Goal: Information Seeking & Learning: Learn about a topic

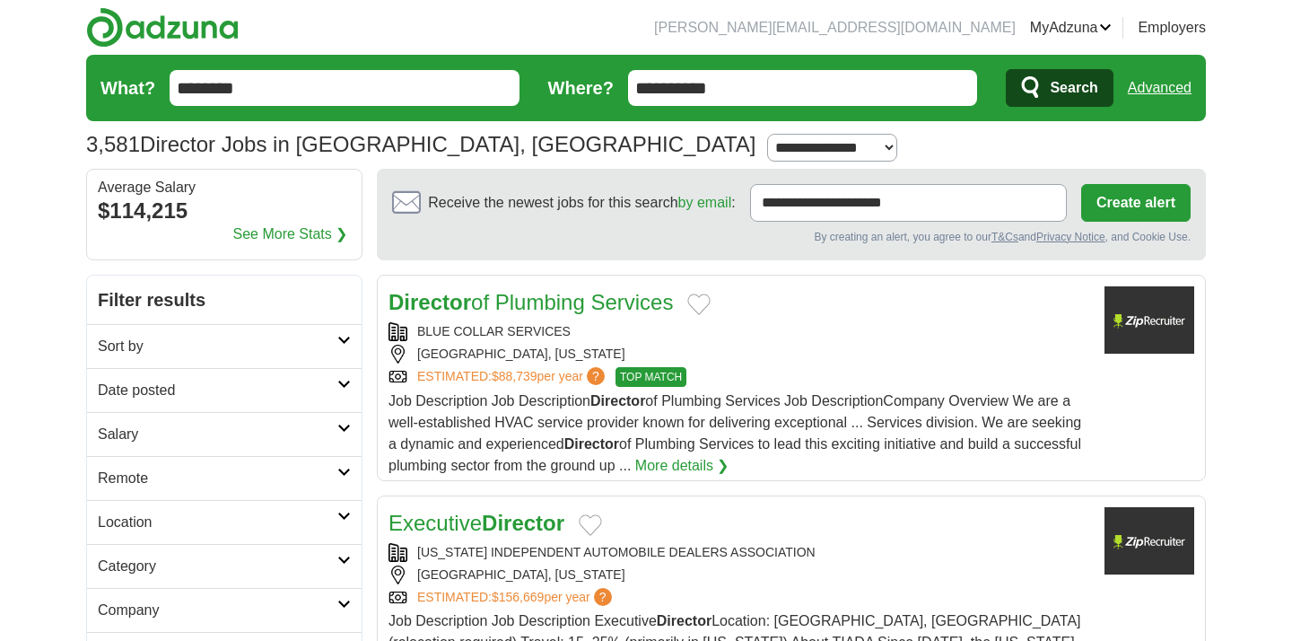
click at [335, 334] on link "Sort by" at bounding box center [224, 346] width 275 height 44
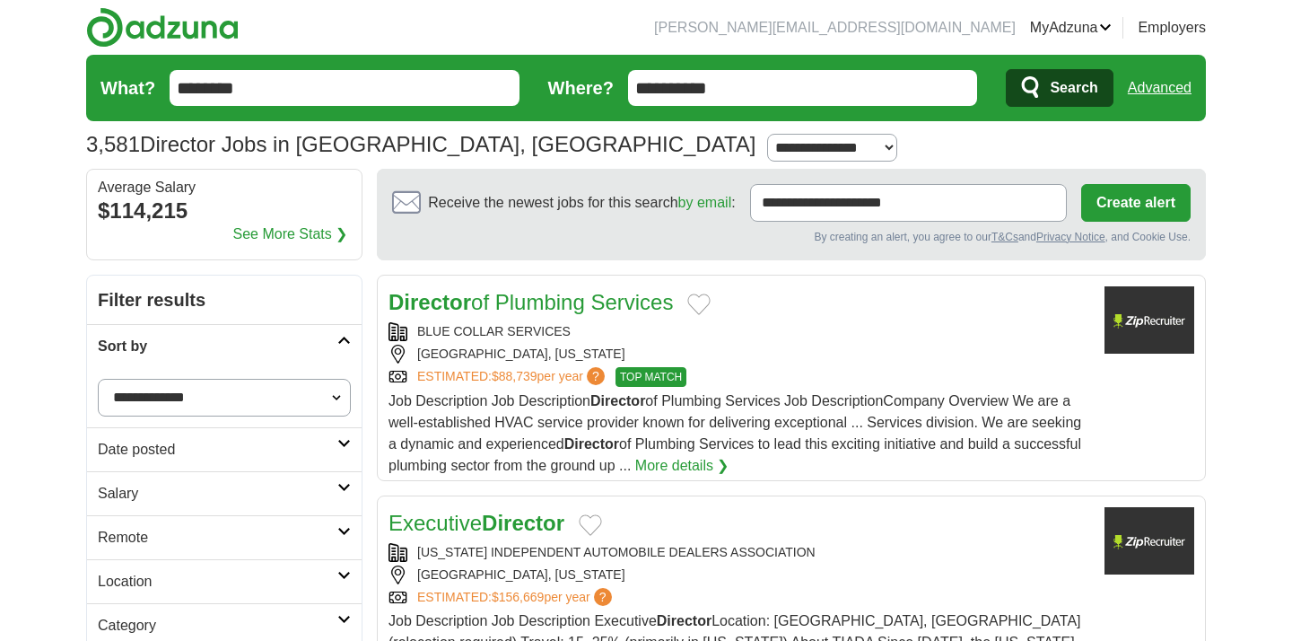
click at [335, 334] on link "Sort by" at bounding box center [224, 346] width 275 height 44
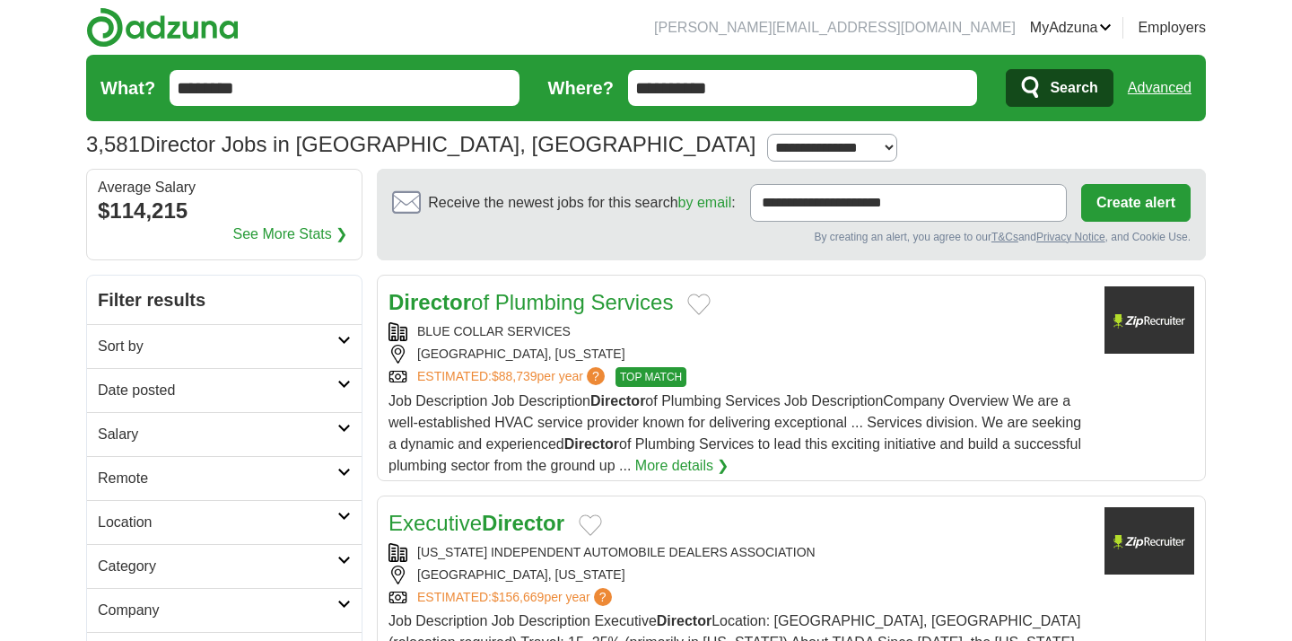
click at [326, 439] on h2 "Salary" at bounding box center [218, 435] width 240 height 22
click at [186, 528] on select "**********" at bounding box center [224, 534] width 253 height 38
click at [98, 515] on select "**********" at bounding box center [224, 534] width 253 height 38
click at [211, 486] on select "**********" at bounding box center [224, 486] width 253 height 38
select select "******"
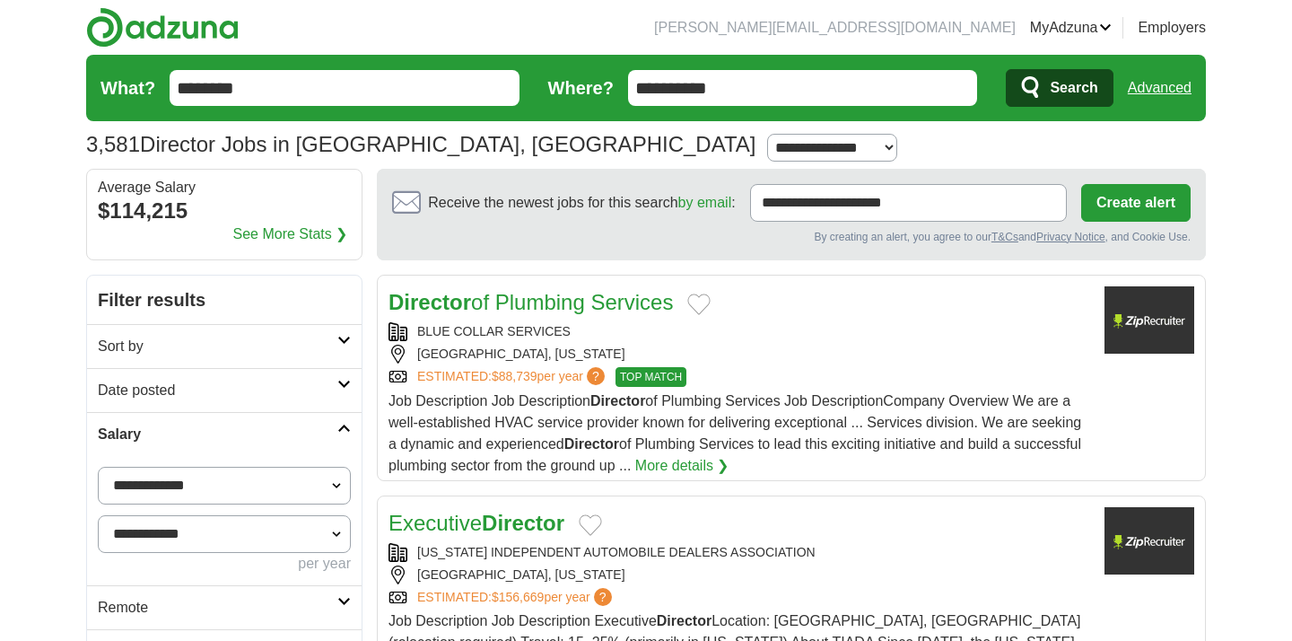
click at [98, 467] on select "**********" at bounding box center [224, 486] width 253 height 38
click at [275, 599] on button "Apply" at bounding box center [309, 608] width 84 height 38
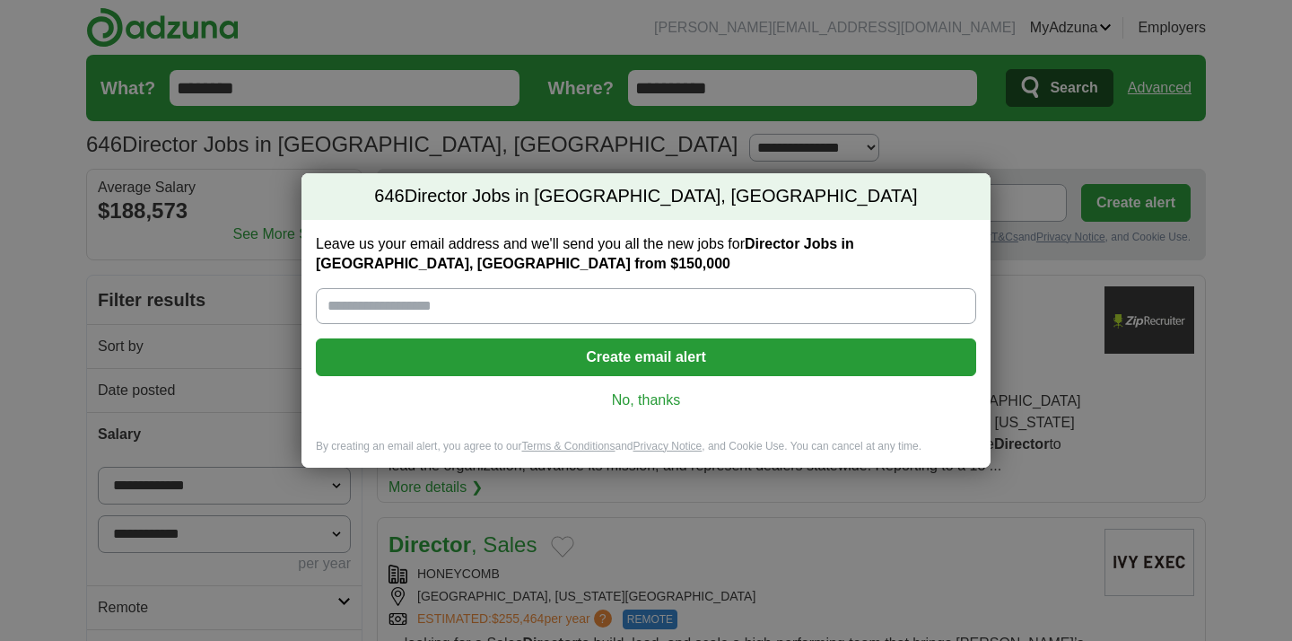
click at [520, 299] on input "Leave us your email address and we'll send you all the new jobs for Director Jo…" at bounding box center [646, 306] width 661 height 36
type input "**********"
click at [529, 360] on button "Create email alert" at bounding box center [646, 357] width 661 height 38
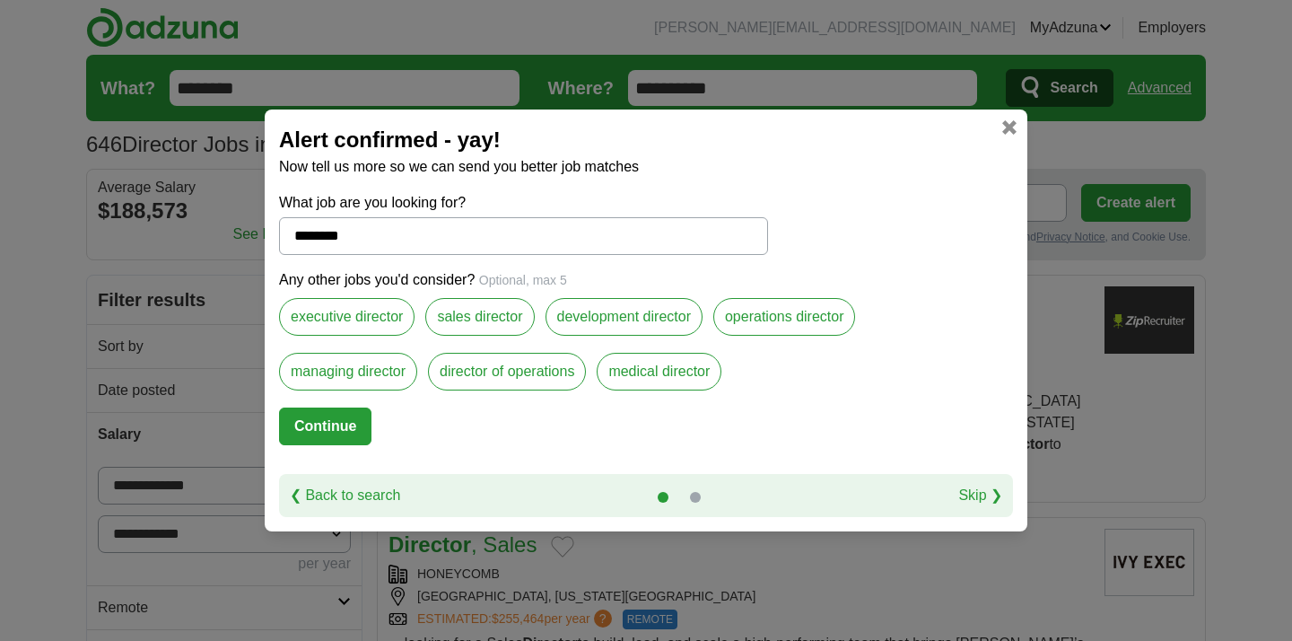
click at [393, 317] on label "executive director" at bounding box center [347, 317] width 136 height 38
click at [785, 312] on label "operations director" at bounding box center [785, 317] width 143 height 38
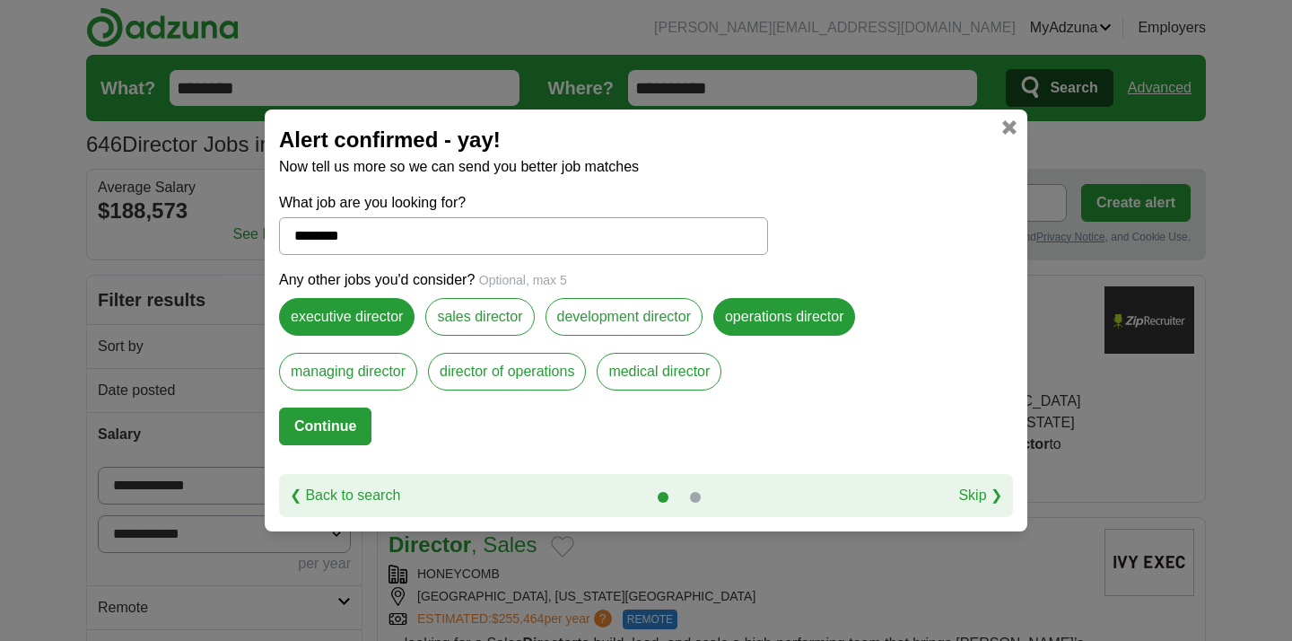
click at [540, 376] on label "director of operations" at bounding box center [507, 372] width 158 height 38
click at [394, 379] on label "managing director" at bounding box center [348, 372] width 138 height 38
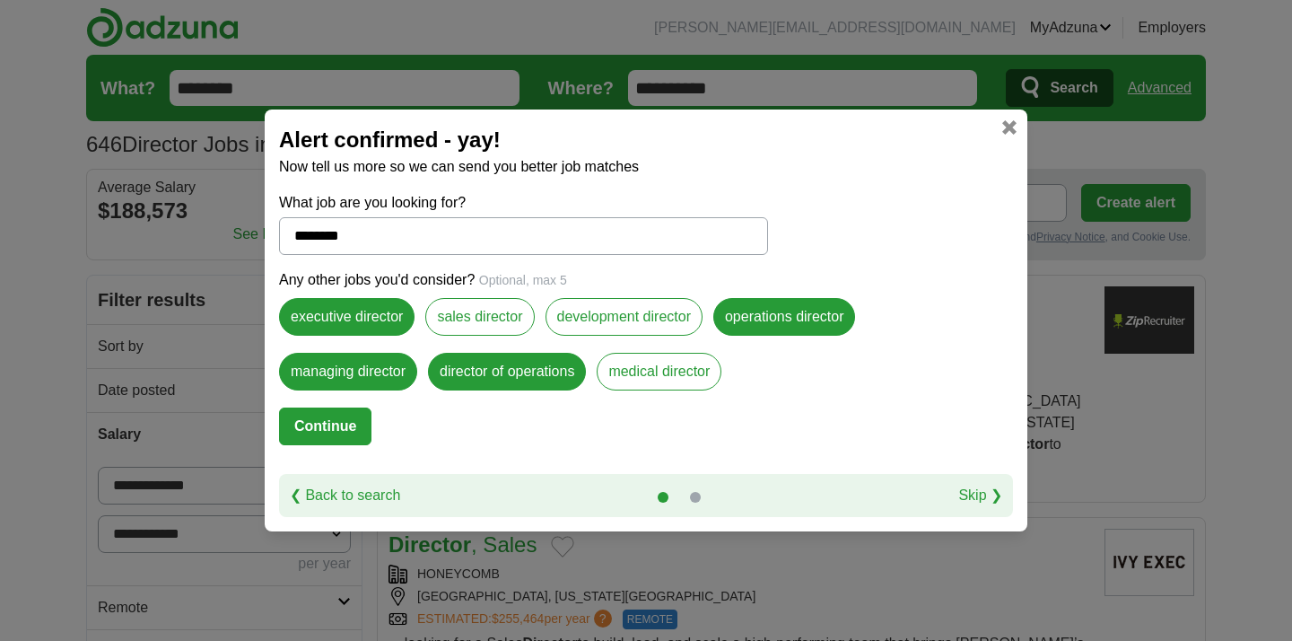
click at [347, 432] on button "Continue" at bounding box center [325, 426] width 92 height 38
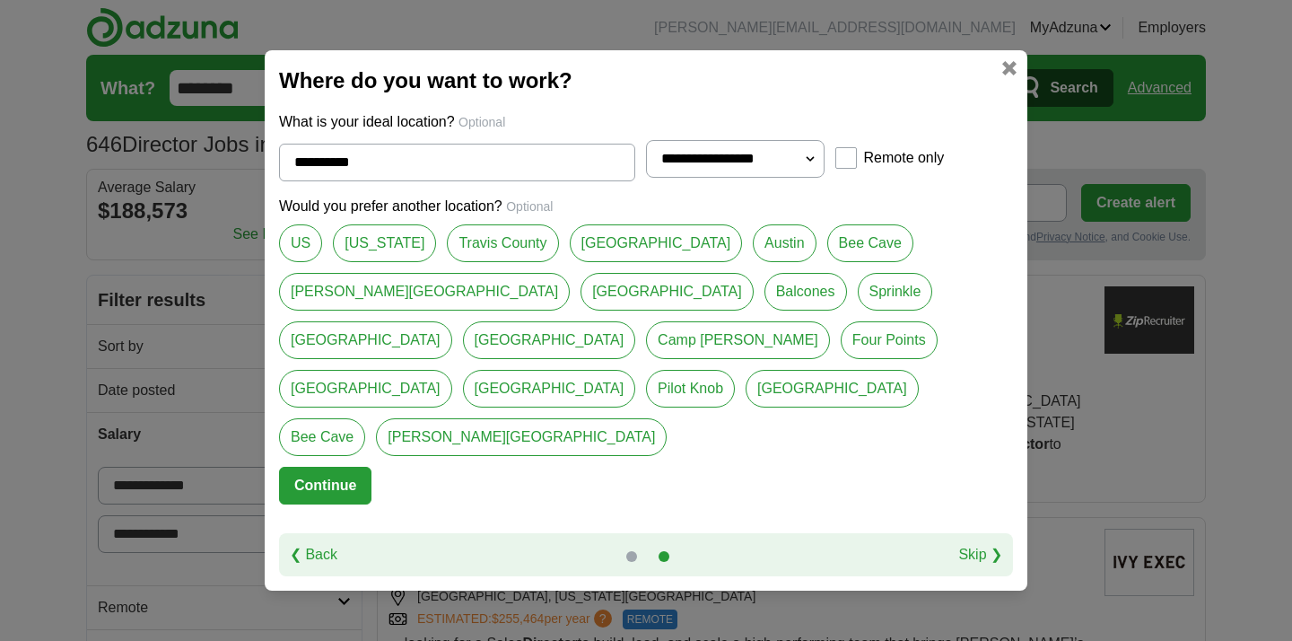
click at [733, 178] on select "**********" at bounding box center [735, 159] width 179 height 38
select select "**"
click at [646, 178] on select "**********" at bounding box center [735, 159] width 179 height 38
click at [450, 262] on link "Travis County" at bounding box center [502, 243] width 111 height 38
click at [583, 262] on link "[GEOGRAPHIC_DATA]" at bounding box center [656, 243] width 173 height 38
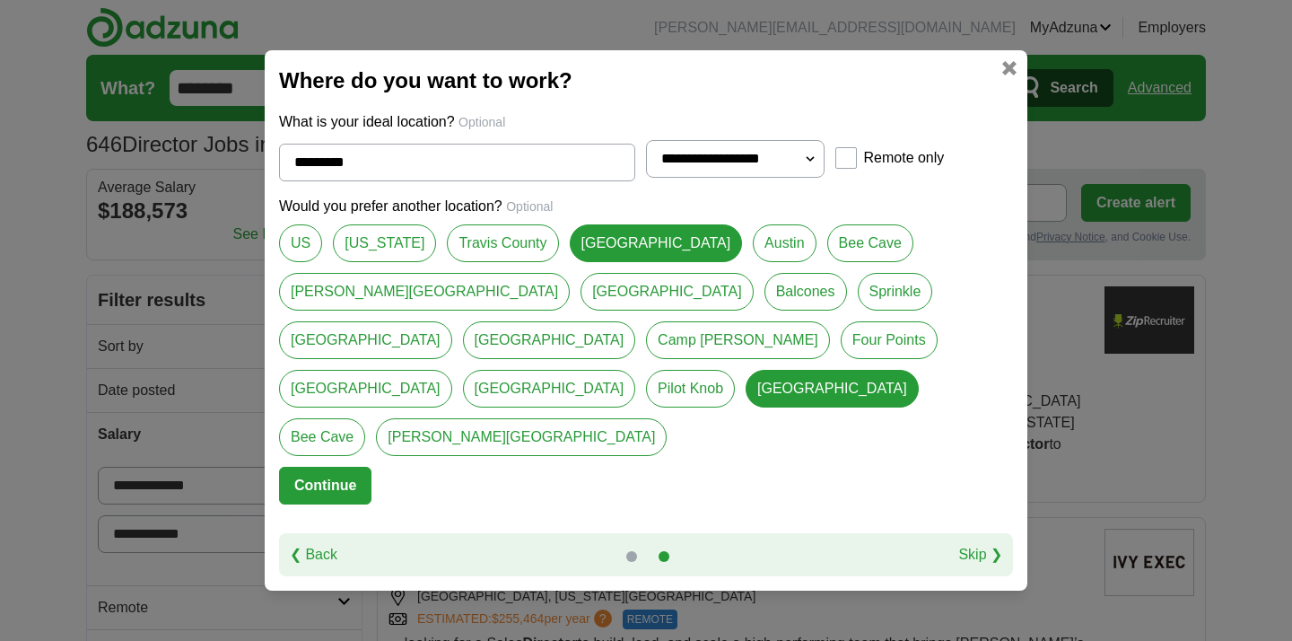
click at [753, 262] on link "Austin" at bounding box center [784, 243] width 63 height 38
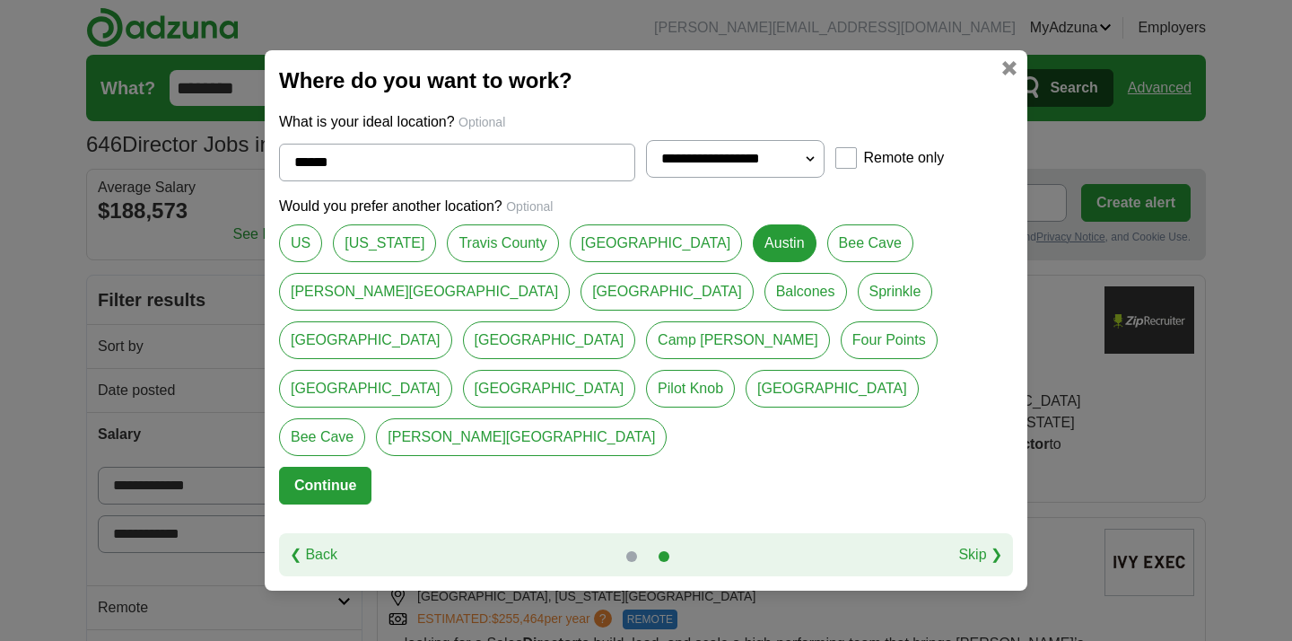
click at [570, 262] on link "[GEOGRAPHIC_DATA]" at bounding box center [656, 243] width 173 height 38
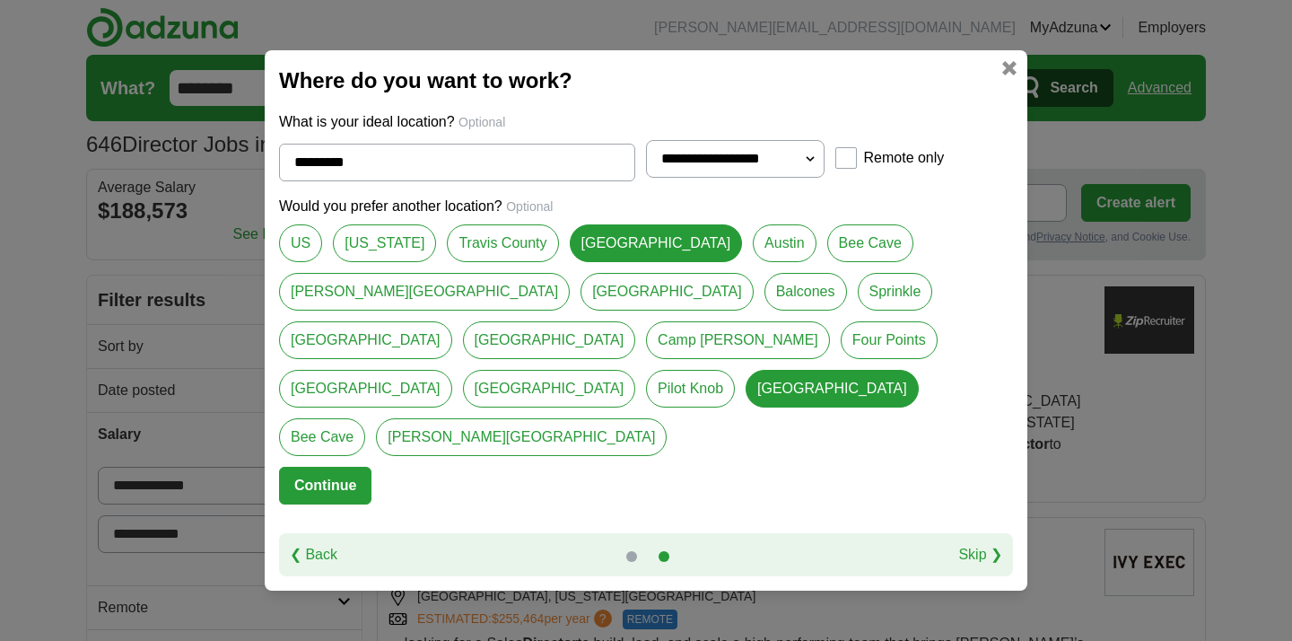
click at [753, 262] on link "Austin" at bounding box center [784, 243] width 63 height 38
type input "******"
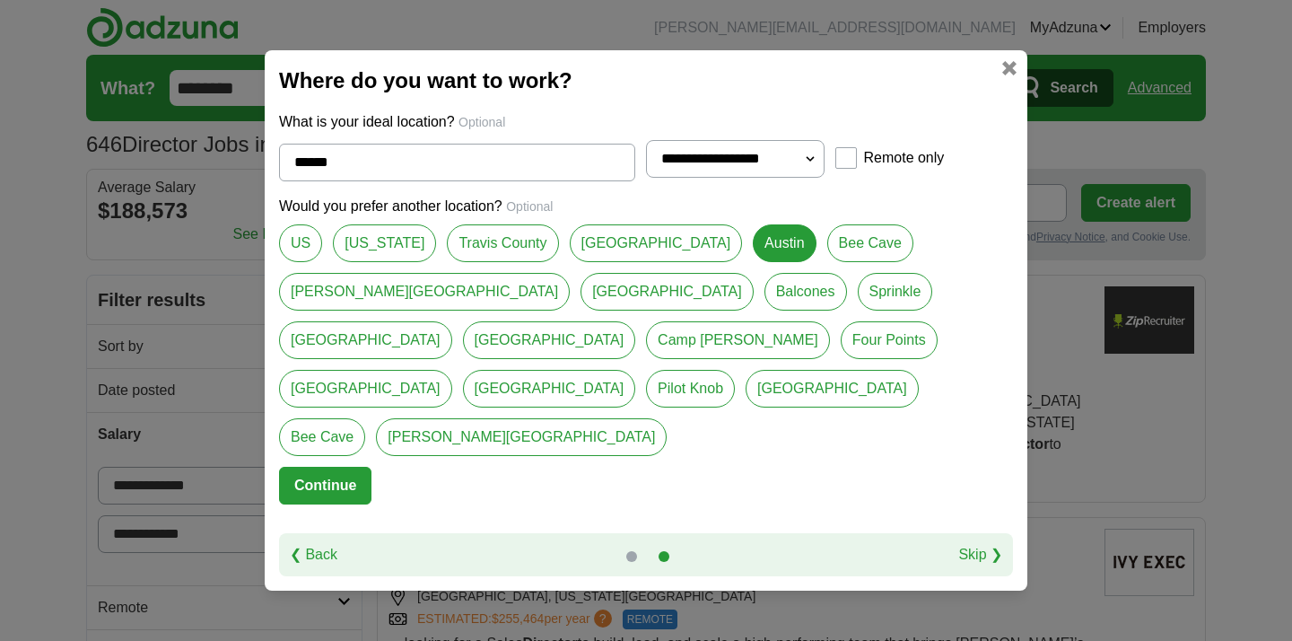
click at [311, 467] on button "Continue" at bounding box center [325, 486] width 92 height 38
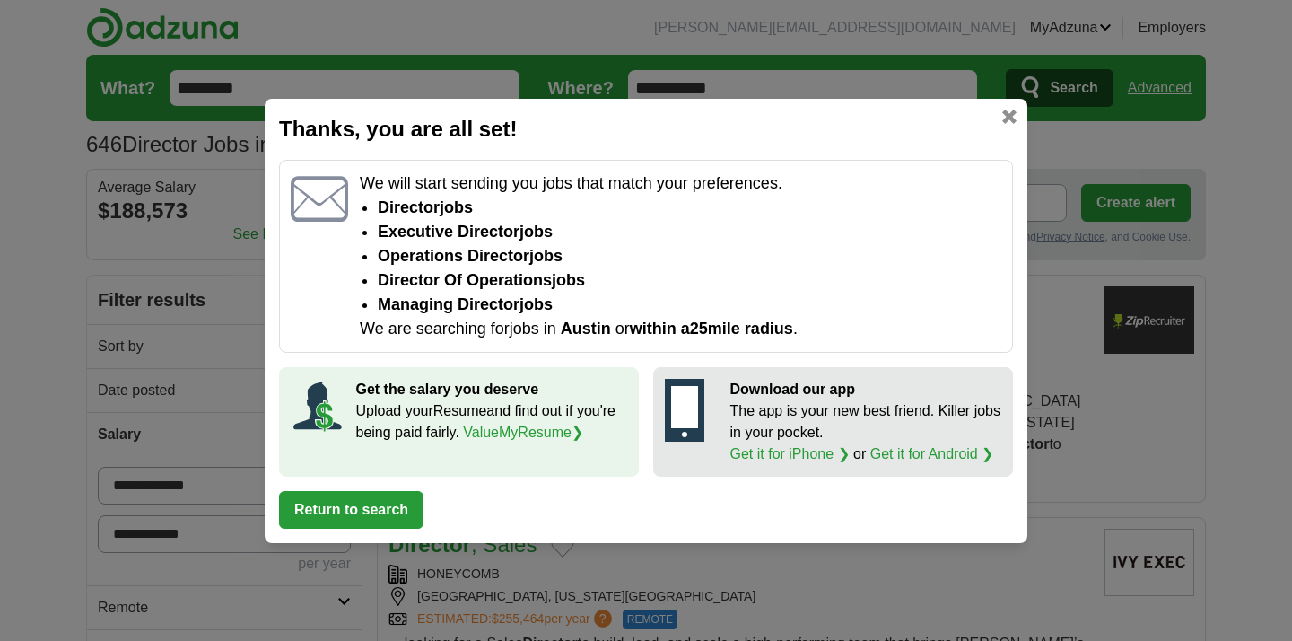
click at [367, 518] on button "Return to search" at bounding box center [351, 510] width 145 height 38
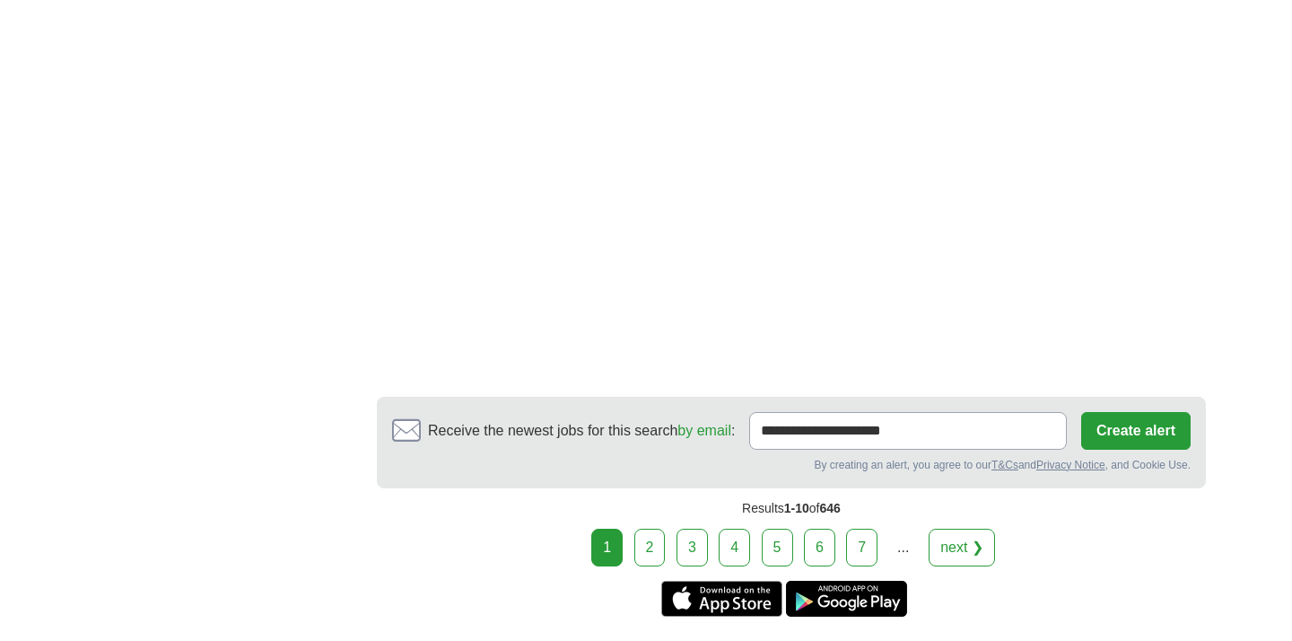
scroll to position [2918, 0]
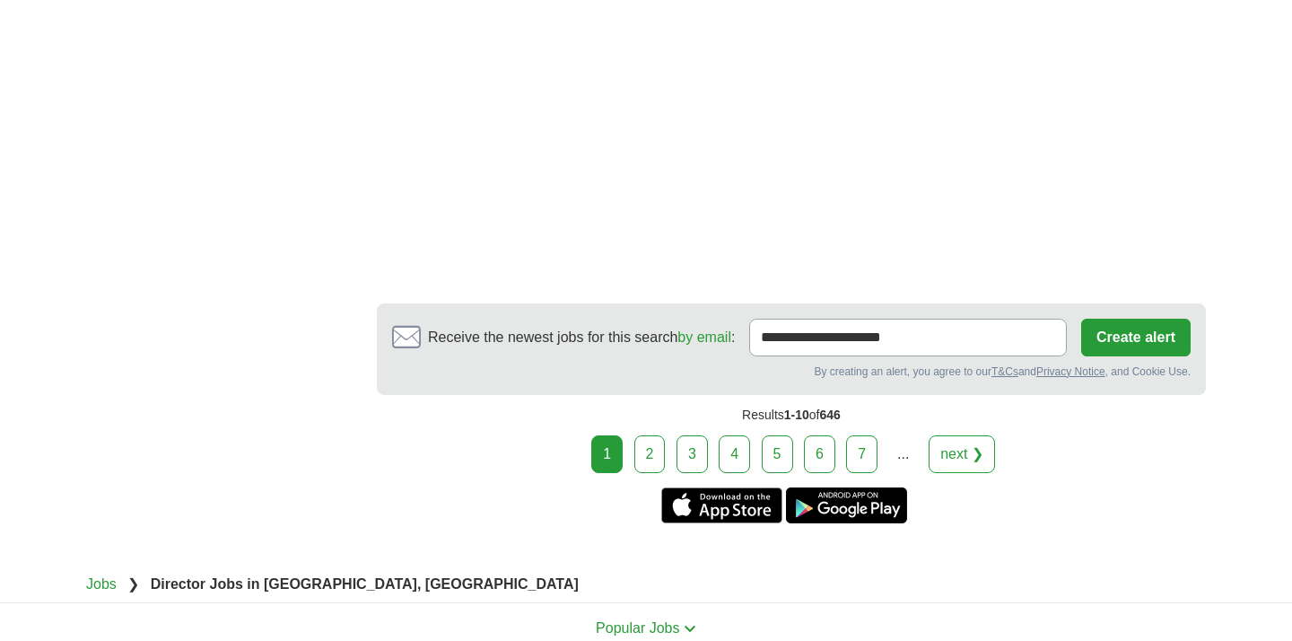
click at [654, 436] on link "2" at bounding box center [650, 454] width 31 height 38
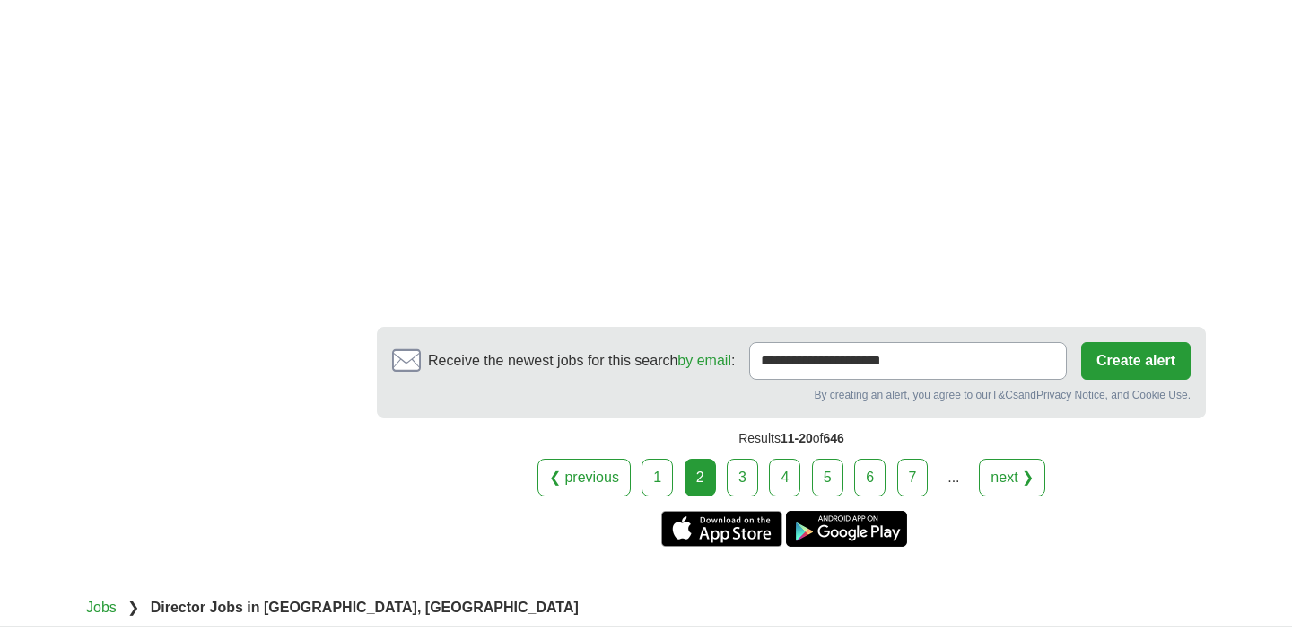
scroll to position [3196, 0]
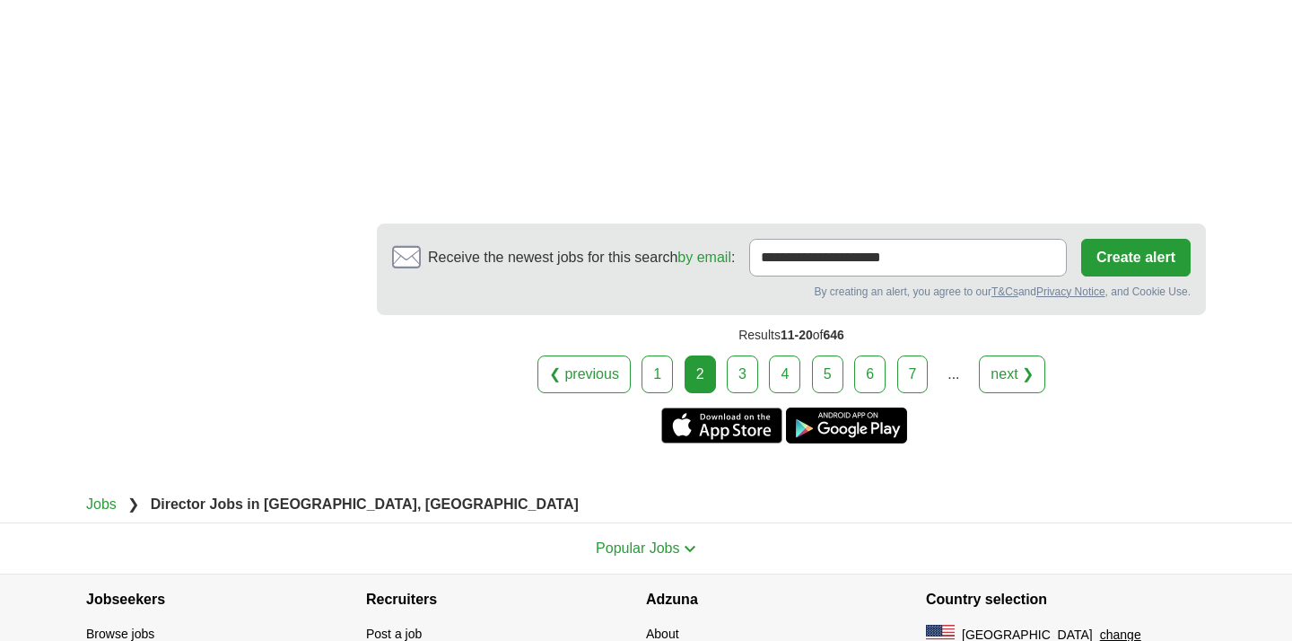
click at [735, 358] on link "3" at bounding box center [742, 374] width 31 height 38
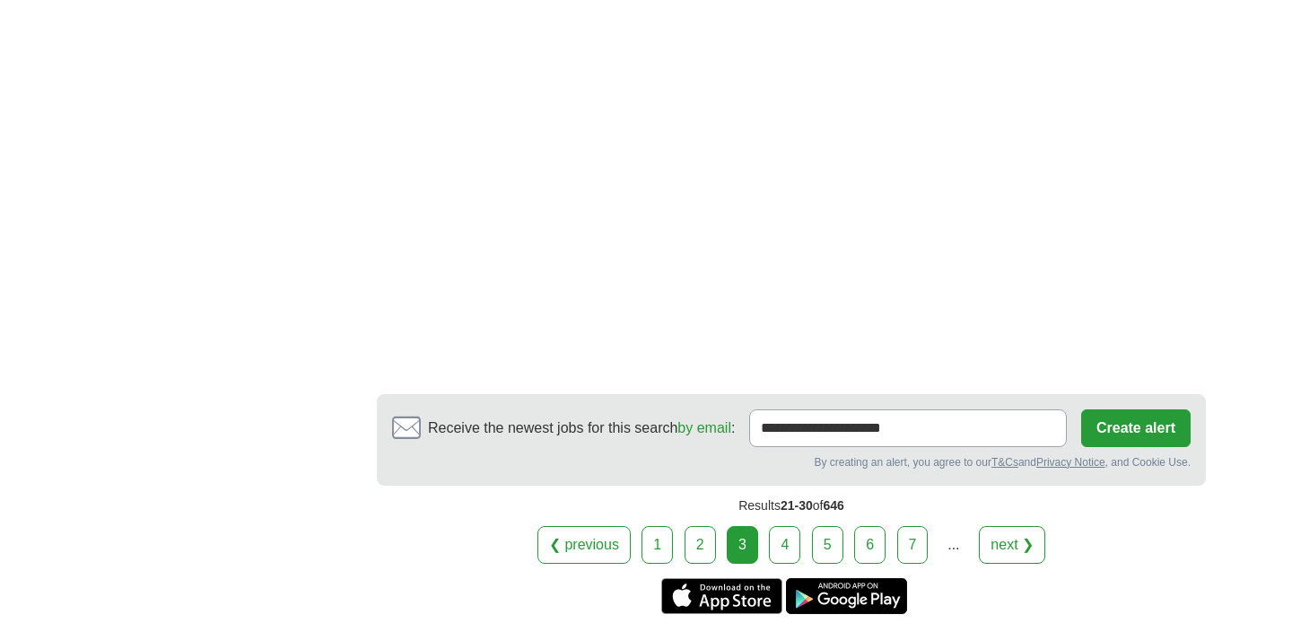
scroll to position [3001, 0]
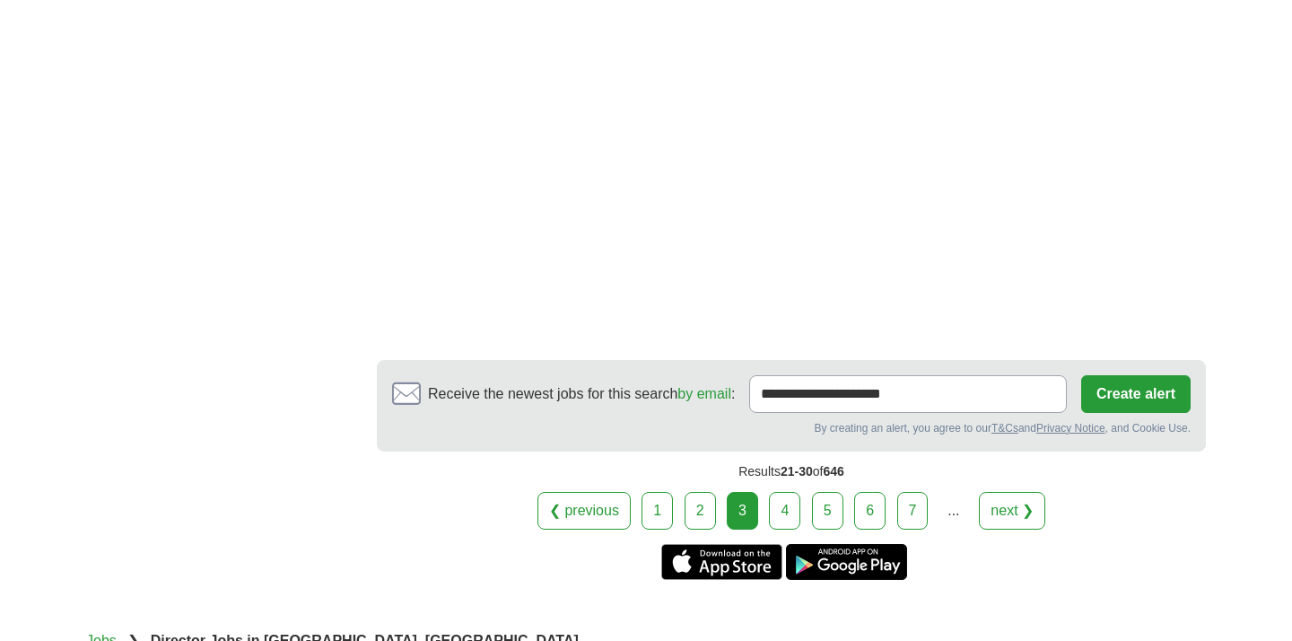
click at [784, 501] on link "4" at bounding box center [784, 511] width 31 height 38
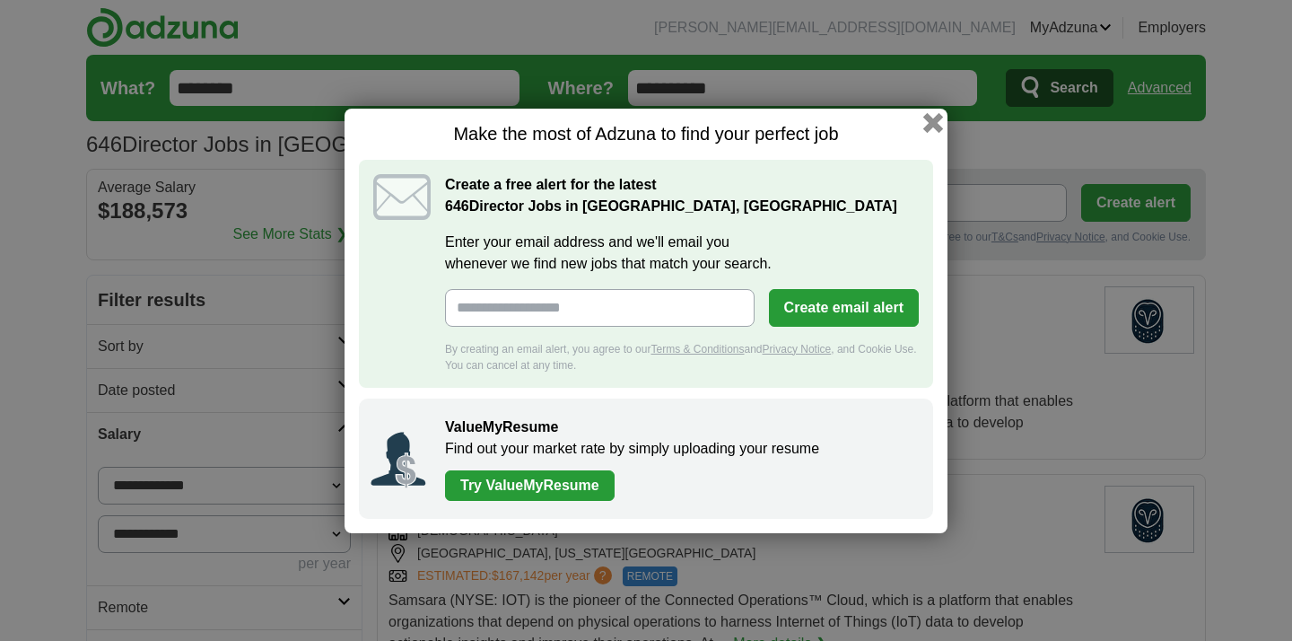
click at [932, 121] on button "button" at bounding box center [934, 122] width 20 height 20
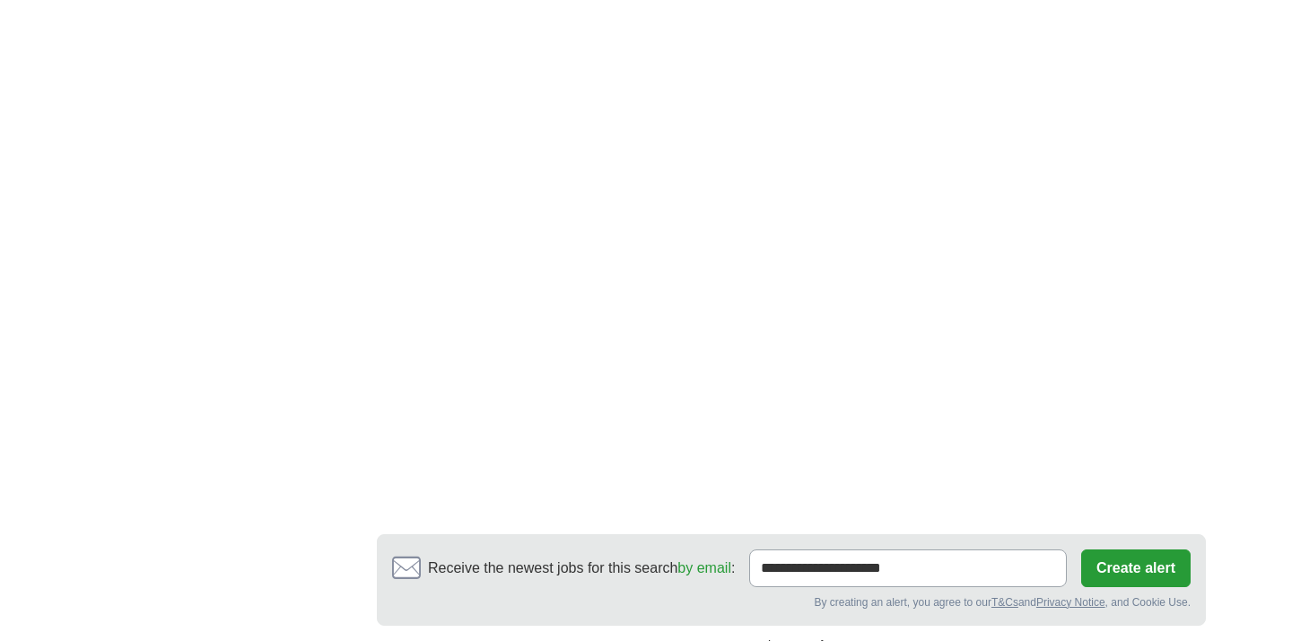
scroll to position [3005, 0]
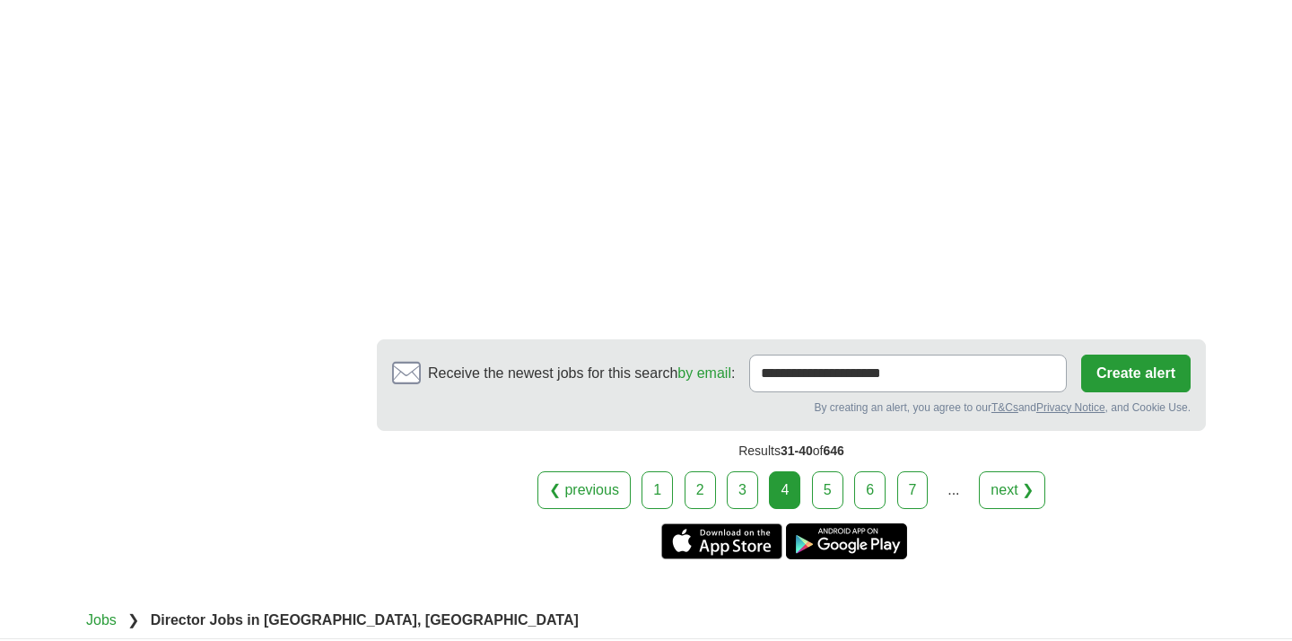
click at [822, 471] on link "5" at bounding box center [827, 490] width 31 height 38
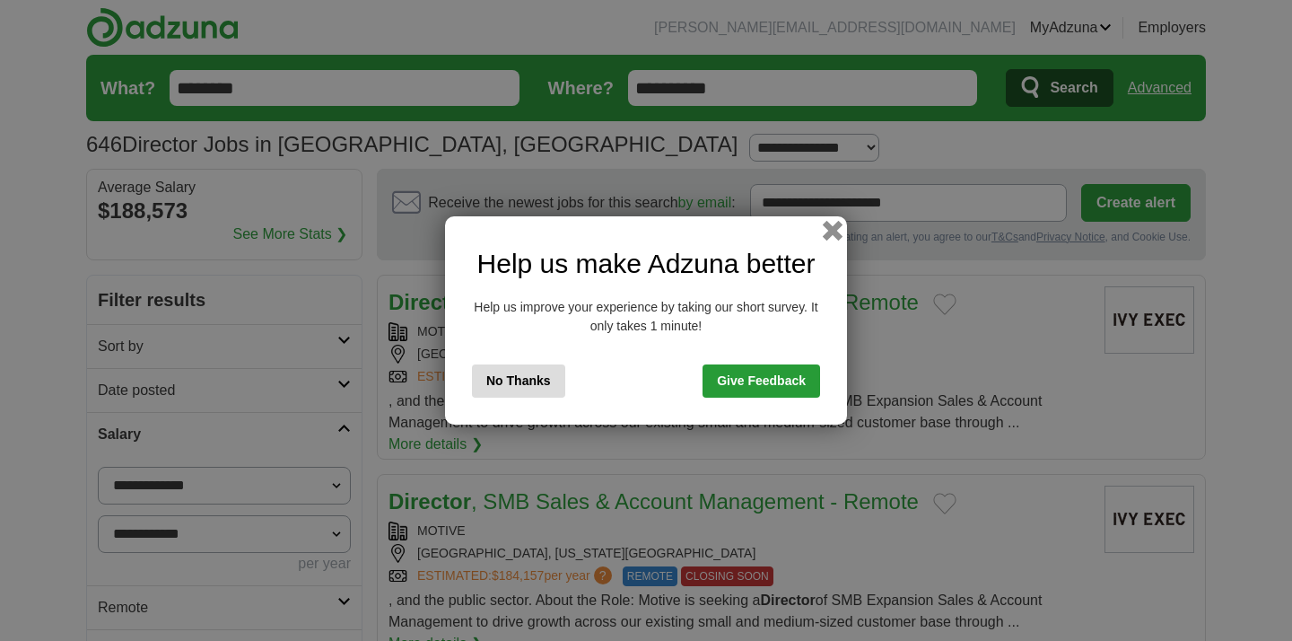
click at [830, 227] on button "button" at bounding box center [833, 231] width 20 height 20
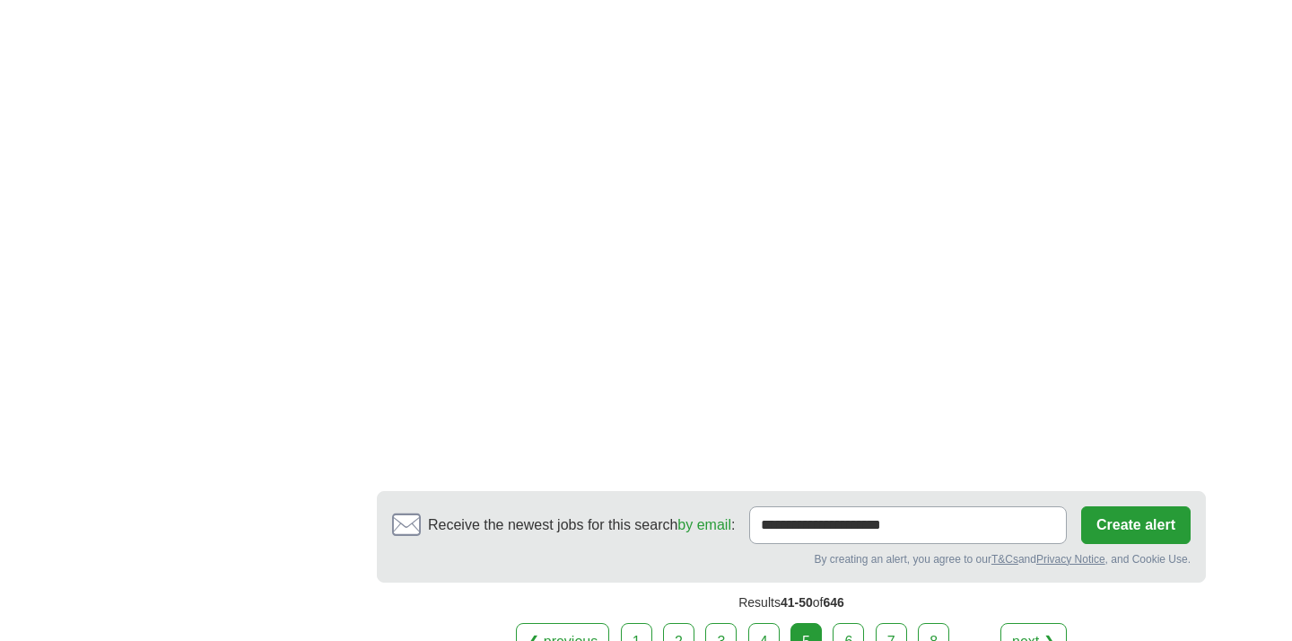
scroll to position [3129, 0]
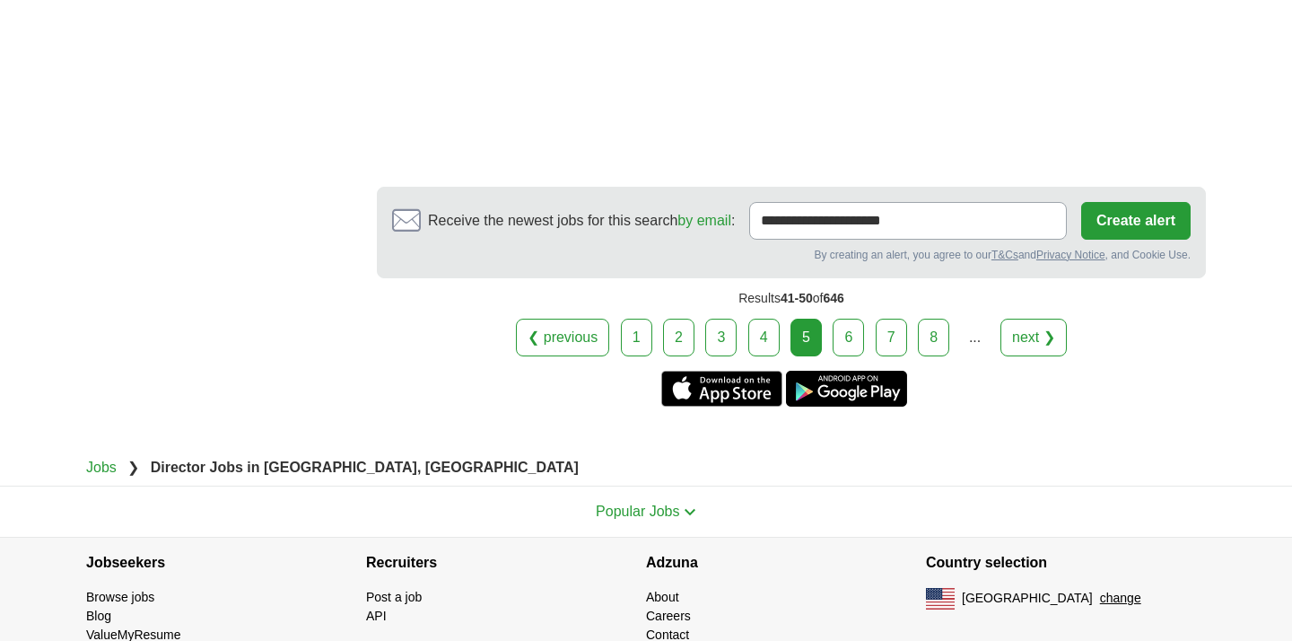
click at [841, 337] on link "6" at bounding box center [848, 338] width 31 height 38
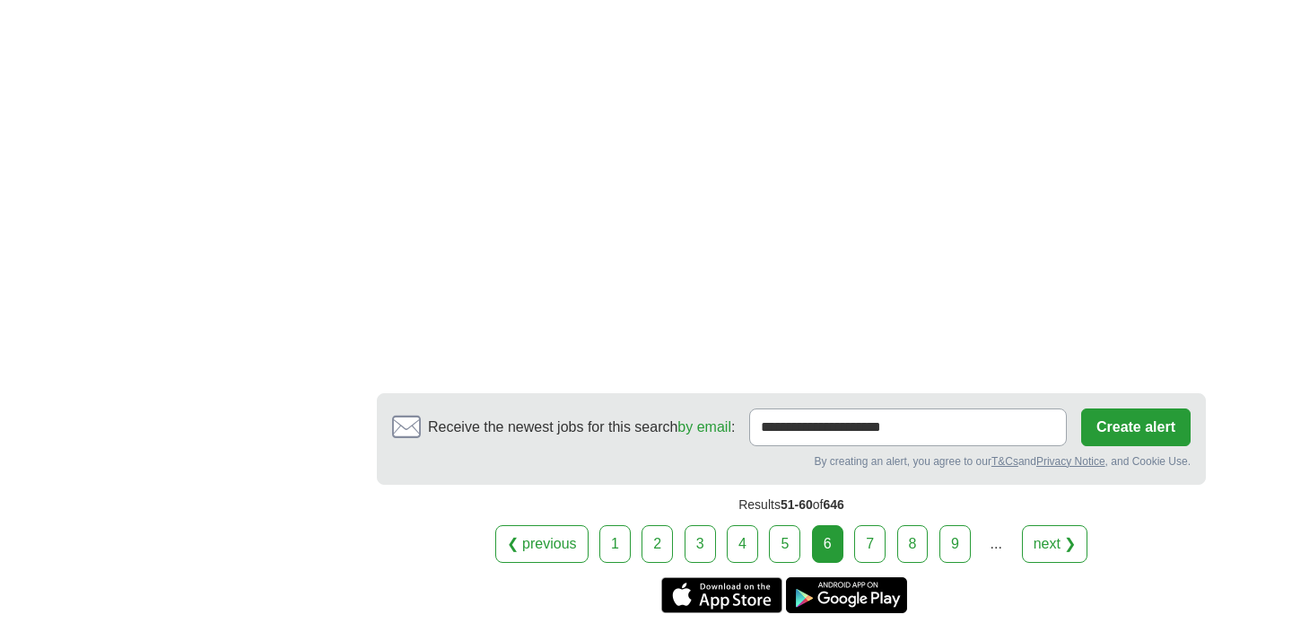
scroll to position [3262, 0]
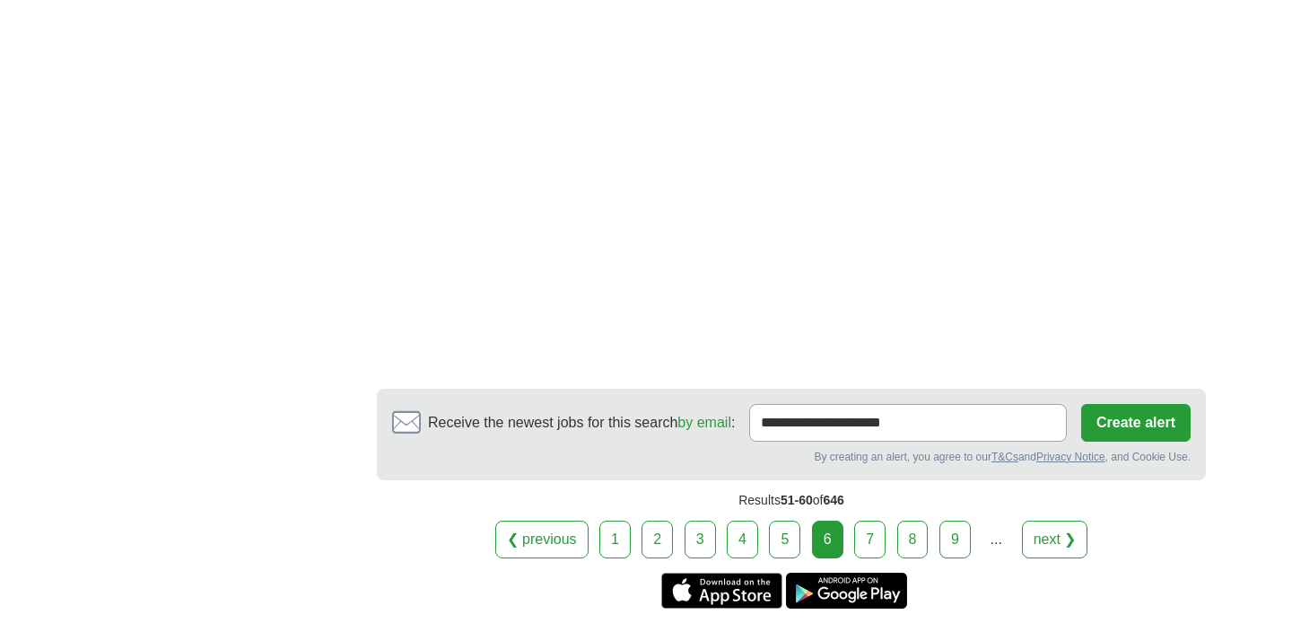
click at [872, 547] on link "7" at bounding box center [869, 540] width 31 height 38
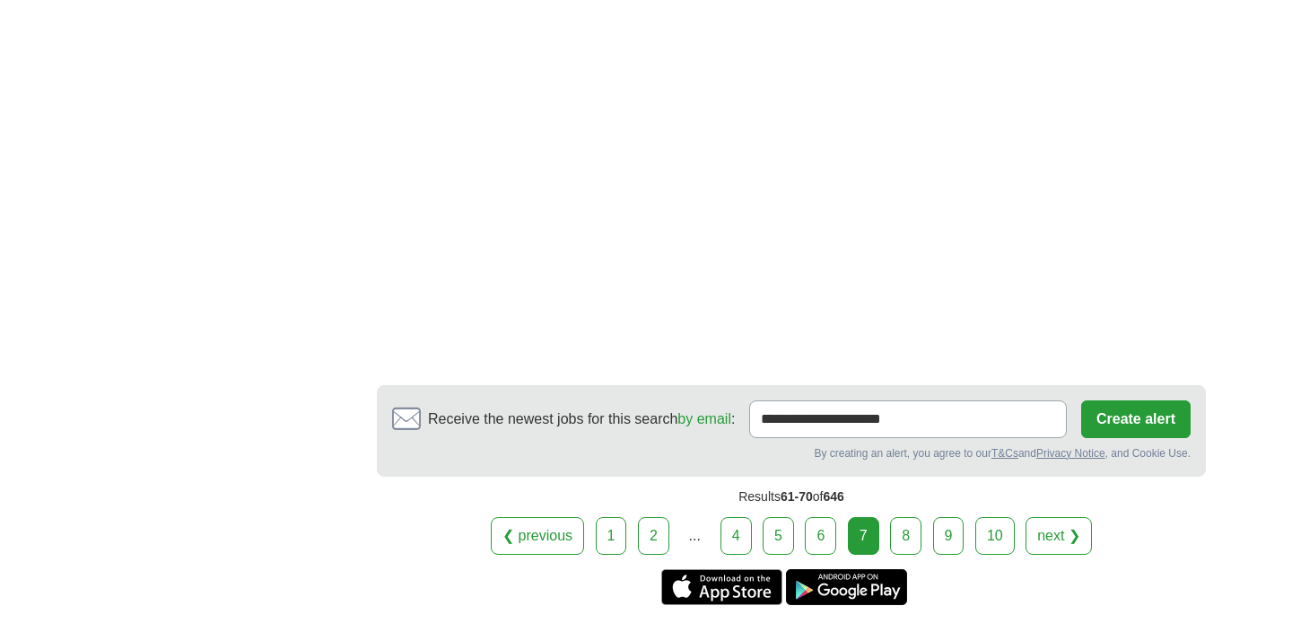
scroll to position [3036, 0]
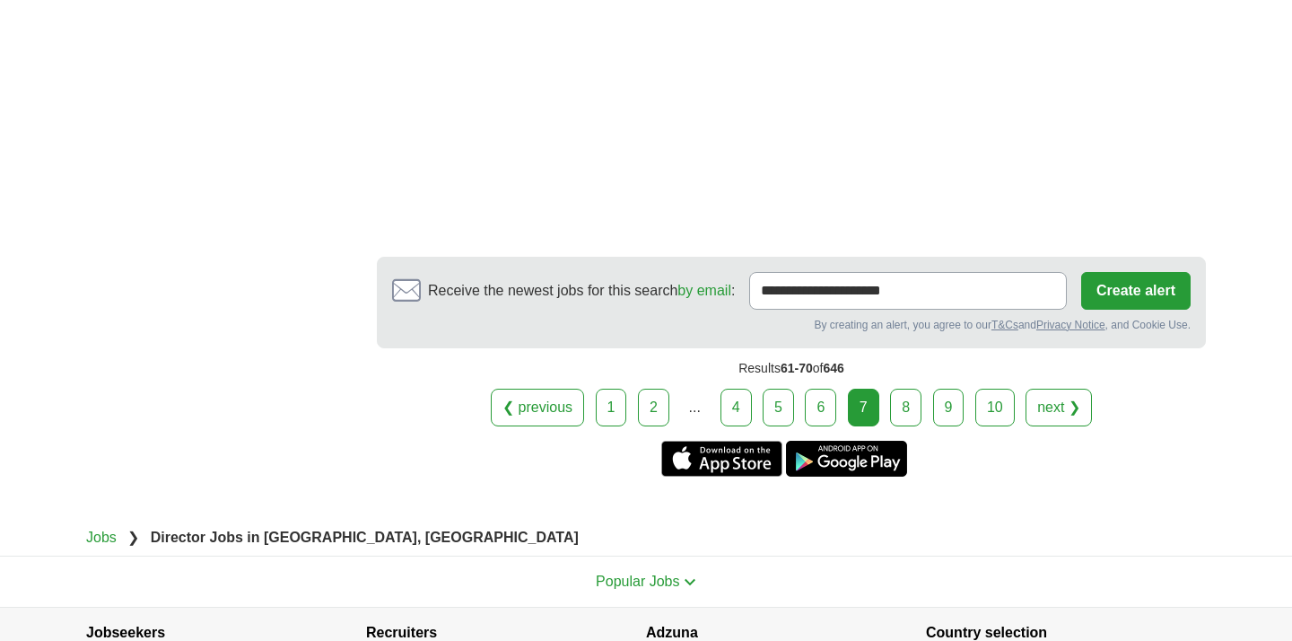
click at [906, 415] on link "8" at bounding box center [905, 408] width 31 height 38
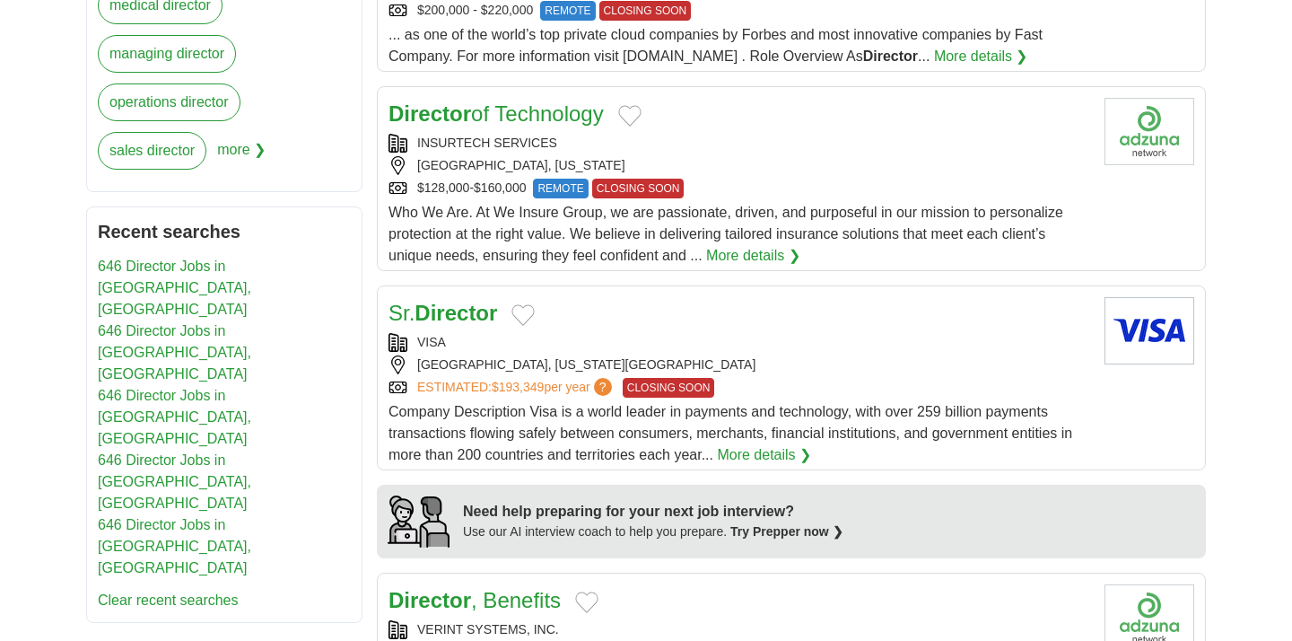
scroll to position [1116, 0]
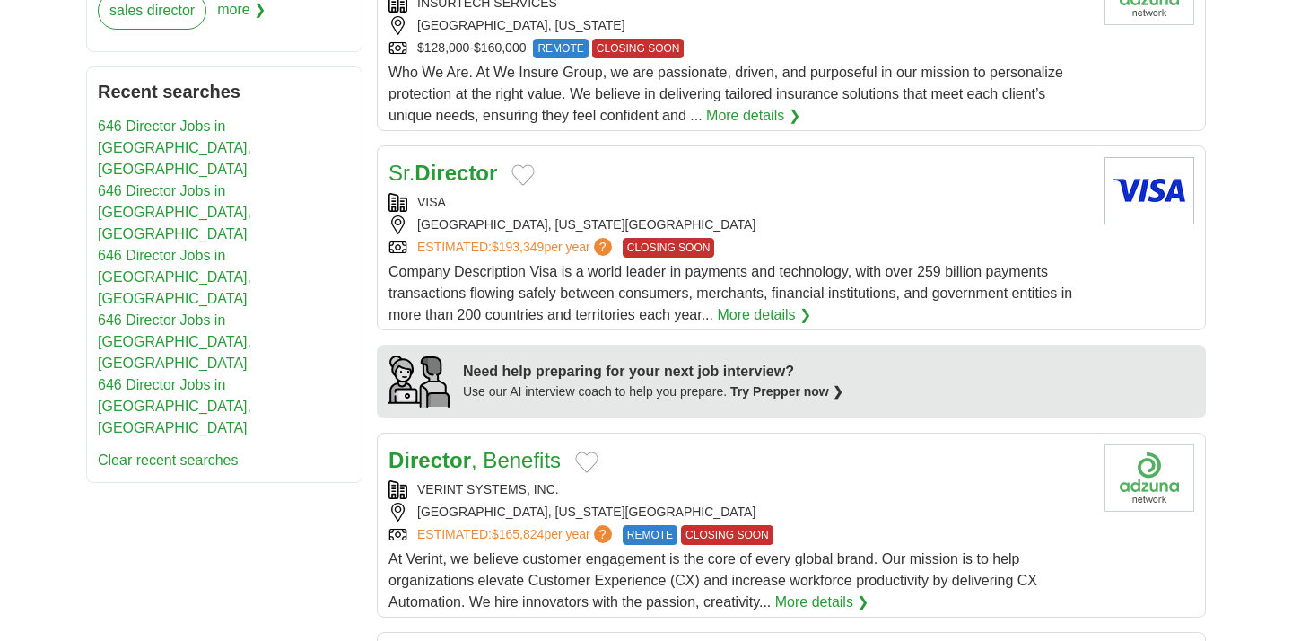
click at [472, 180] on strong "Director" at bounding box center [456, 173] width 83 height 24
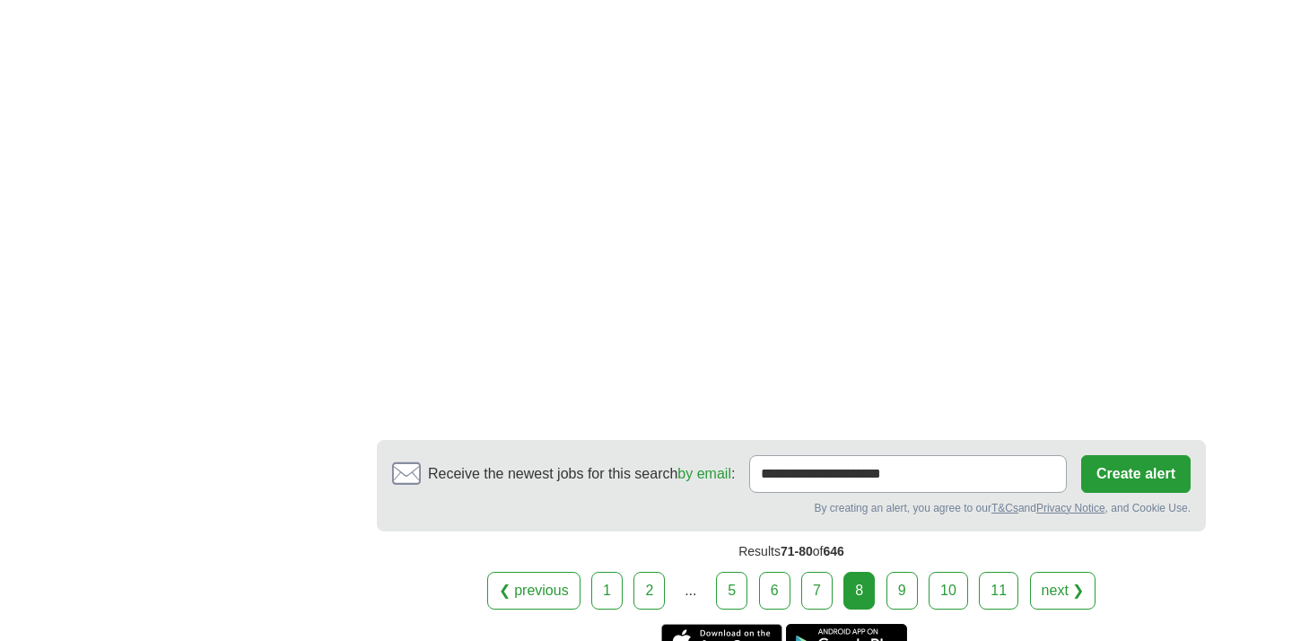
scroll to position [3318, 0]
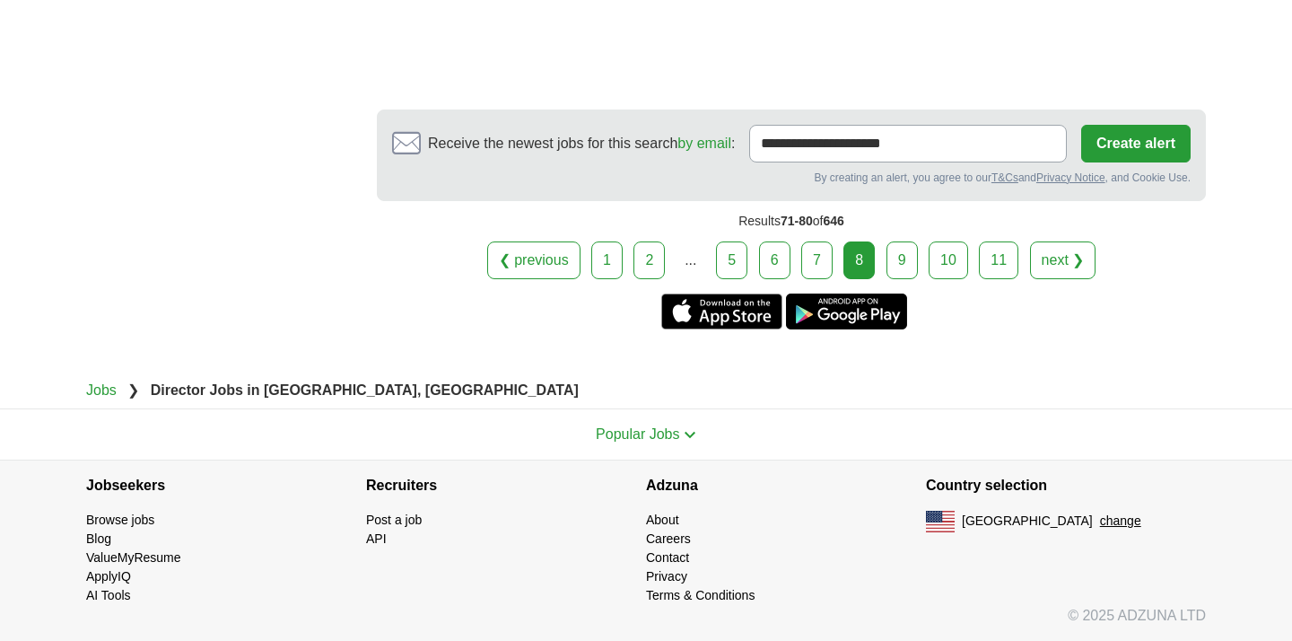
click at [911, 266] on link "9" at bounding box center [902, 260] width 31 height 38
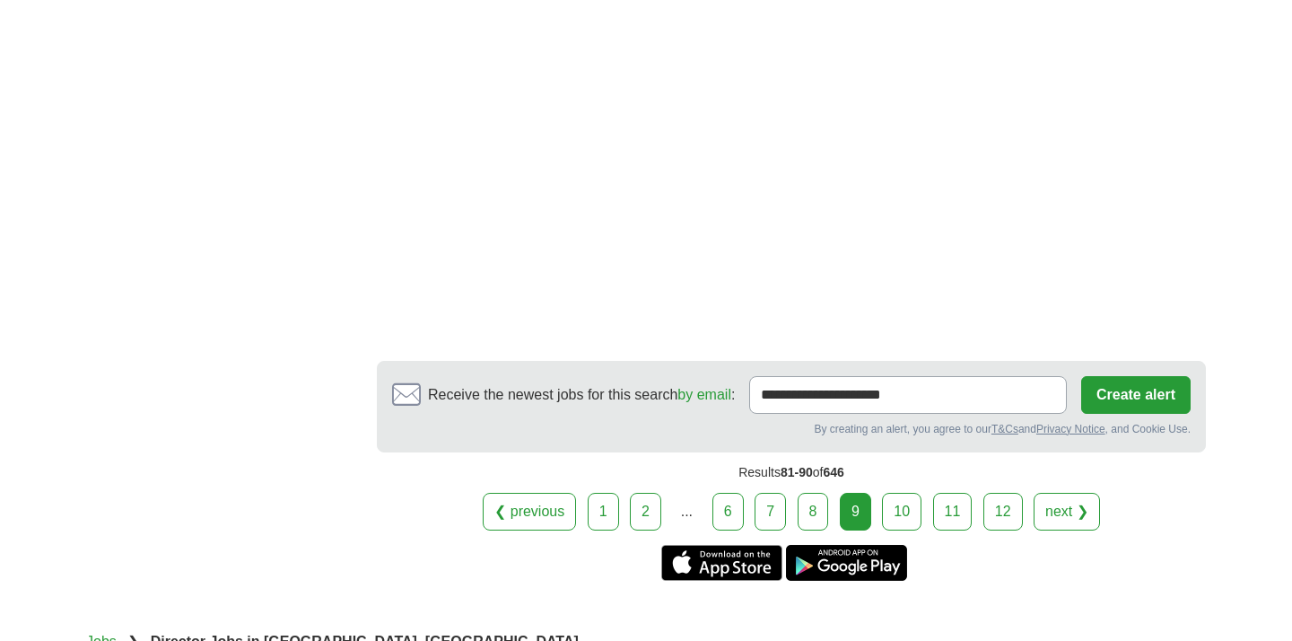
scroll to position [2923, 0]
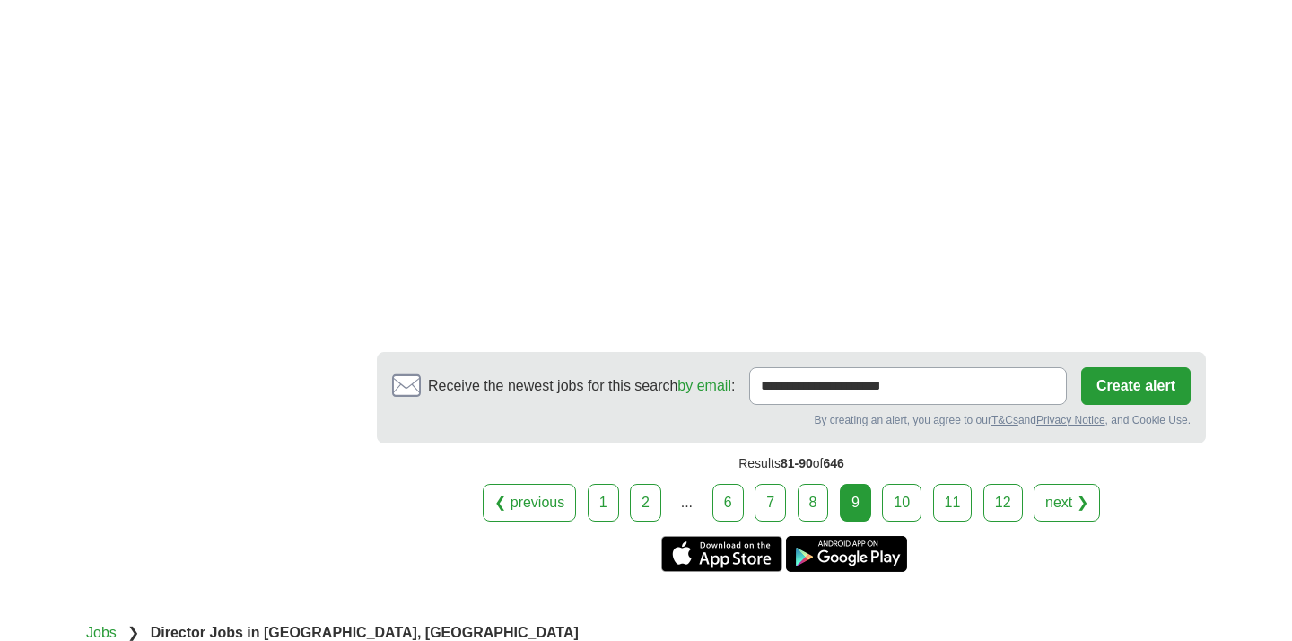
click at [905, 484] on link "10" at bounding box center [901, 503] width 39 height 38
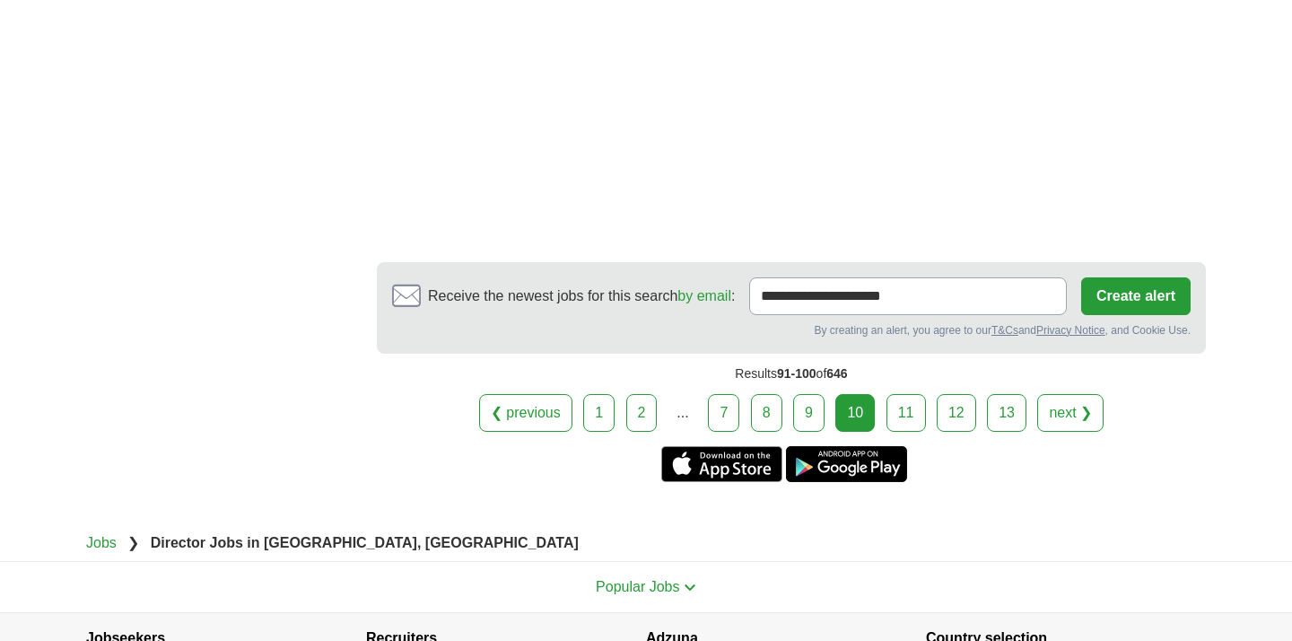
scroll to position [3342, 0]
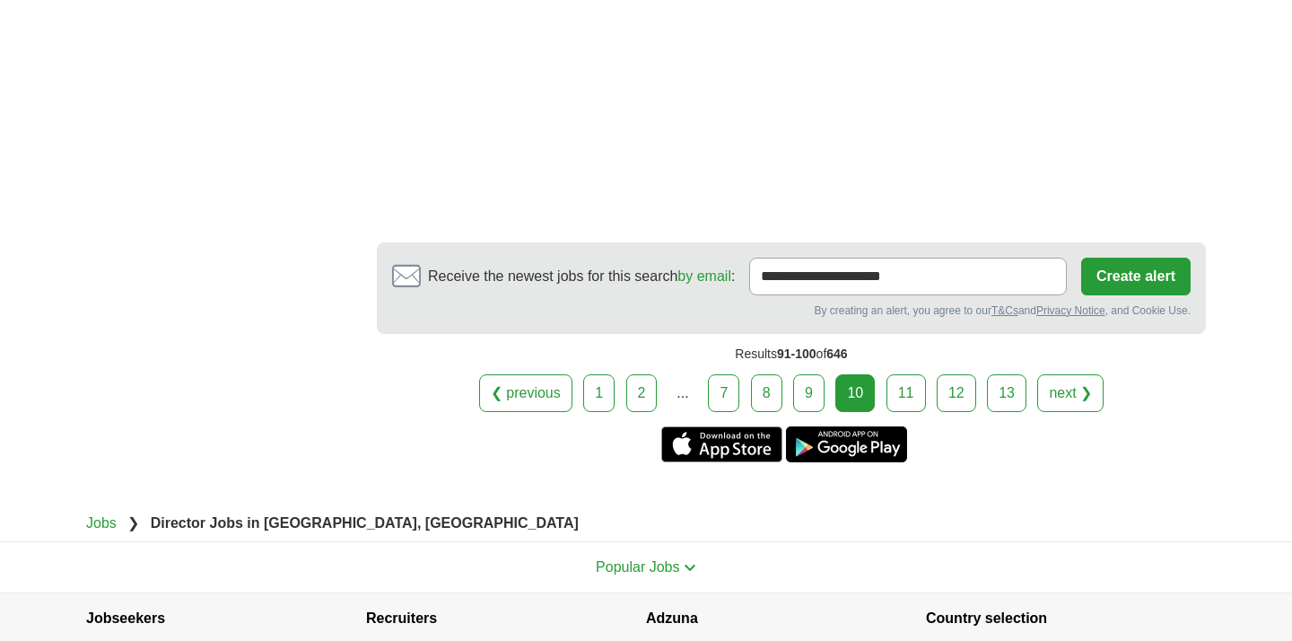
click at [892, 374] on link "11" at bounding box center [906, 393] width 39 height 38
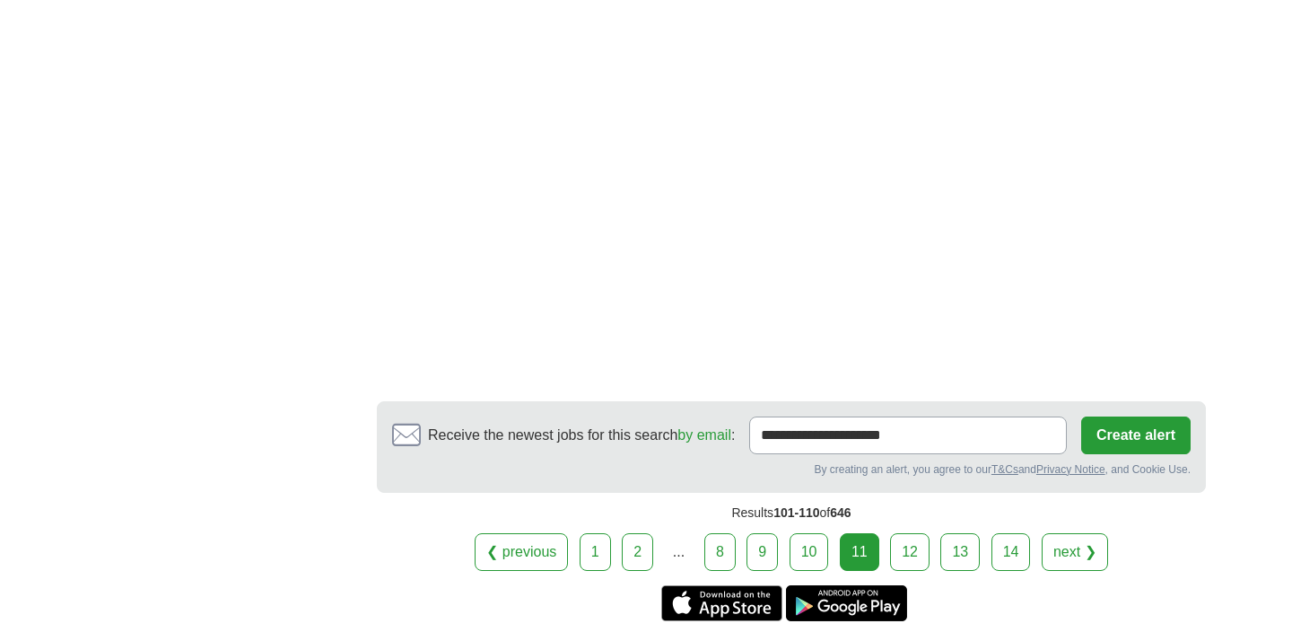
scroll to position [3229, 0]
click at [920, 532] on link "12" at bounding box center [909, 551] width 39 height 38
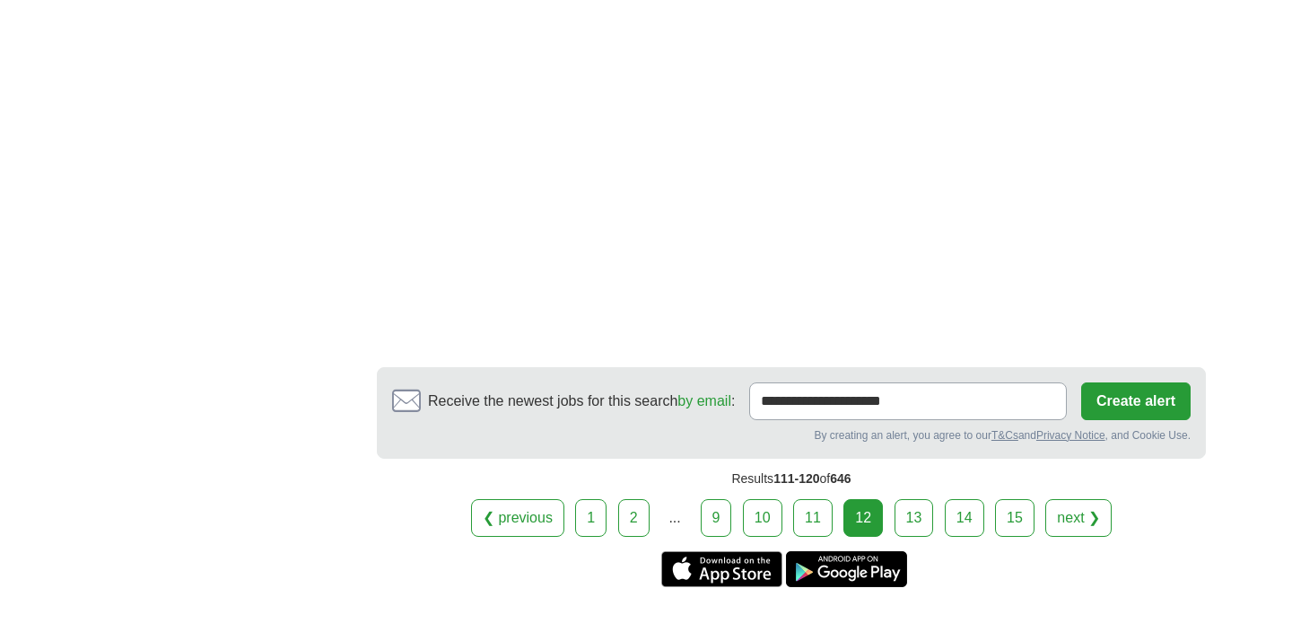
scroll to position [2979, 0]
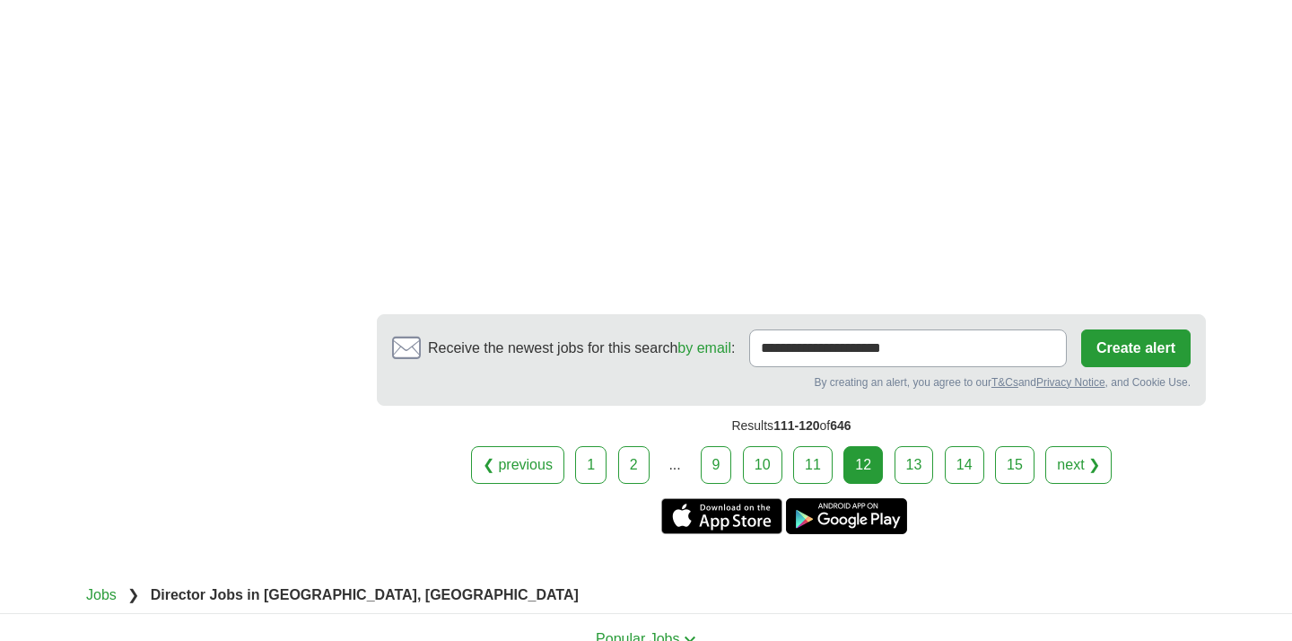
click at [914, 446] on link "13" at bounding box center [914, 465] width 39 height 38
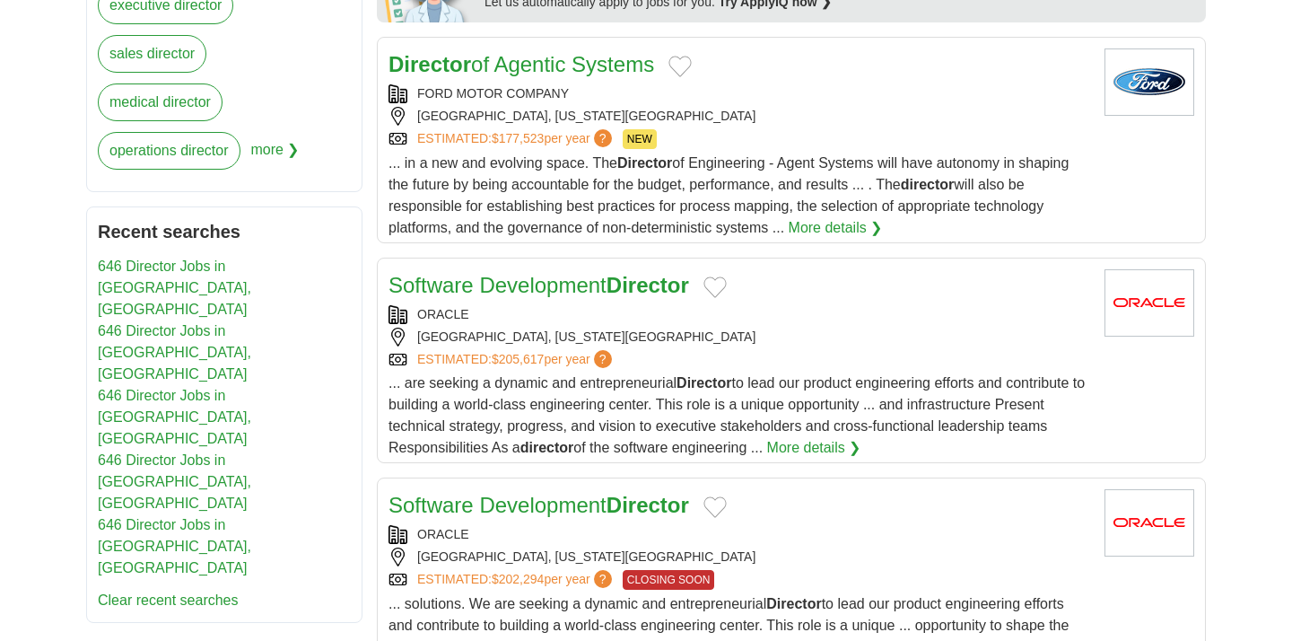
scroll to position [998, 0]
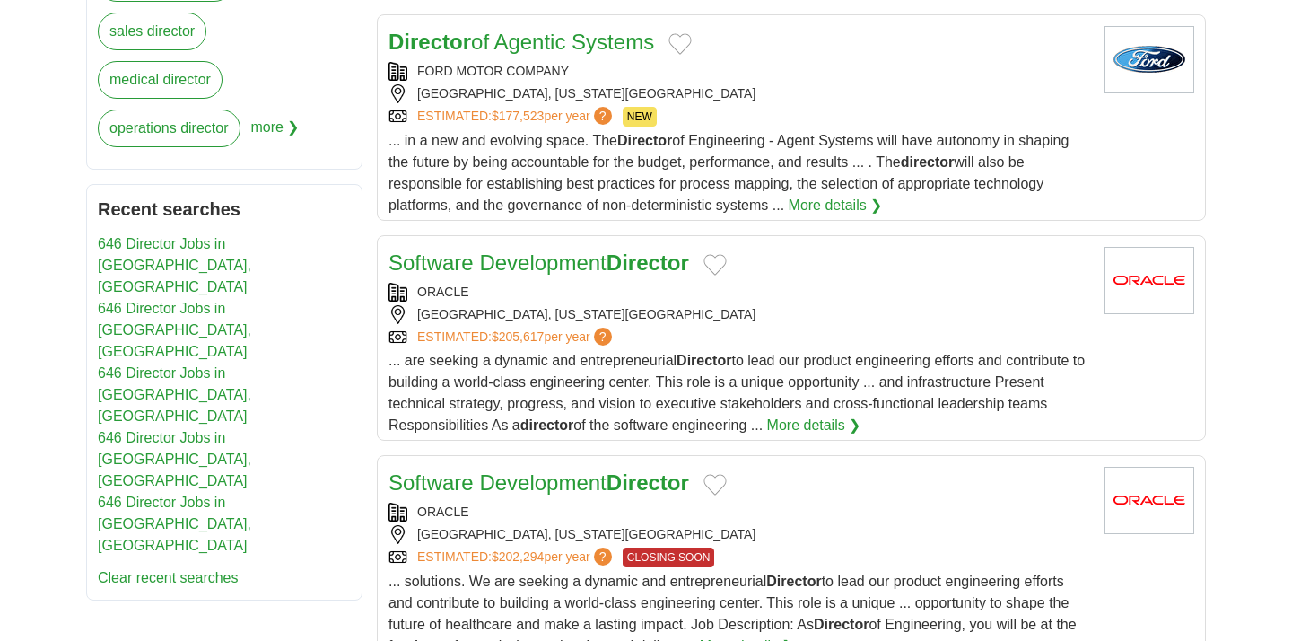
click at [586, 49] on link "Director of Agentic Systems" at bounding box center [522, 42] width 266 height 24
